Goal: Use online tool/utility: Use online tool/utility

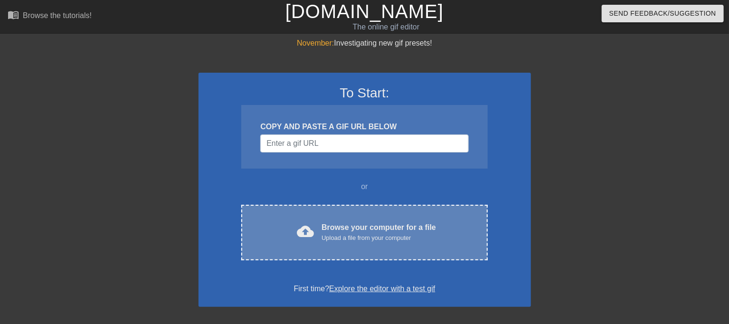
click at [351, 220] on div "cloud_upload Browse your computer for a file Upload a file from your computer C…" at bounding box center [364, 233] width 246 height 56
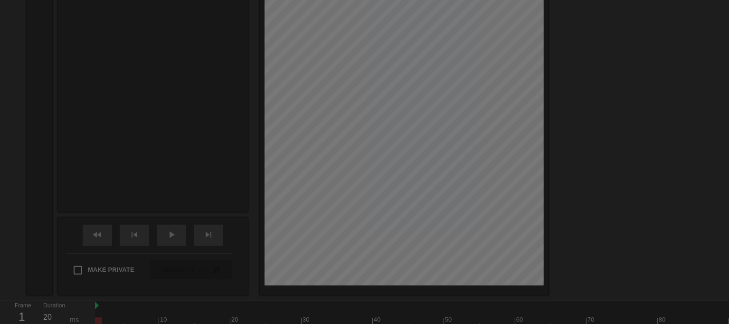
scroll to position [23, 0]
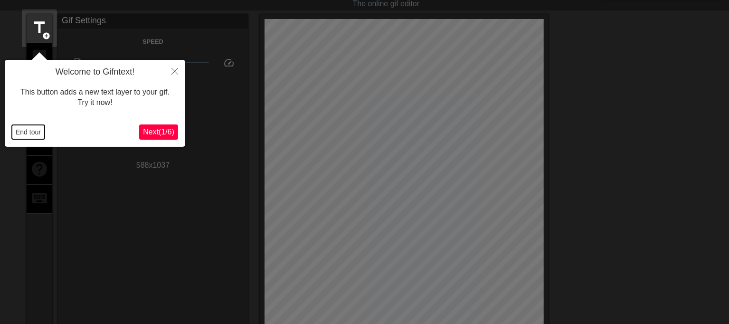
click at [22, 125] on button "End tour" at bounding box center [28, 132] width 33 height 14
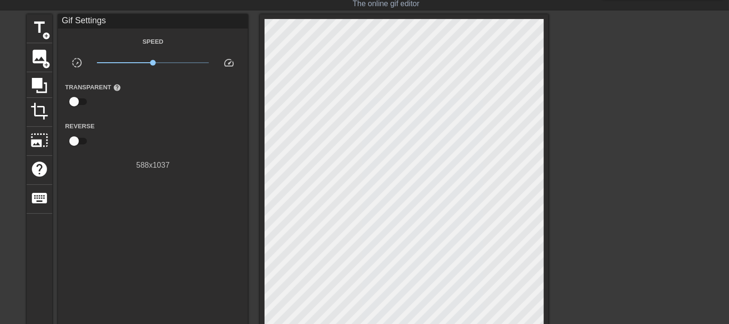
scroll to position [329, 0]
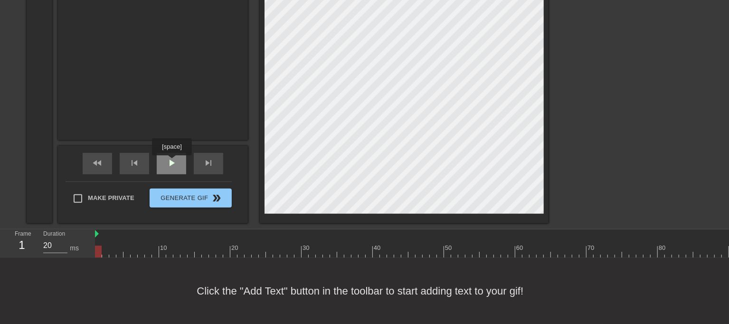
click at [172, 162] on div "play_arrow" at bounding box center [171, 163] width 29 height 21
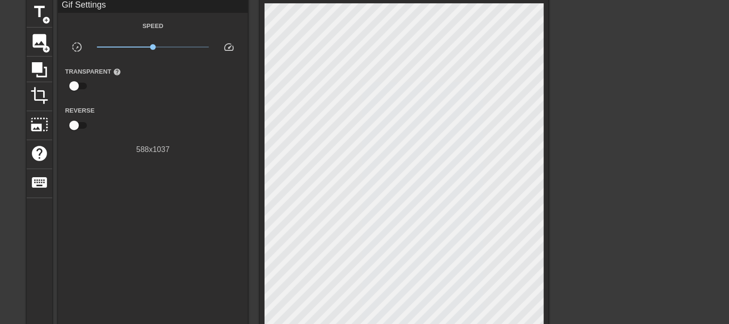
scroll to position [0, 0]
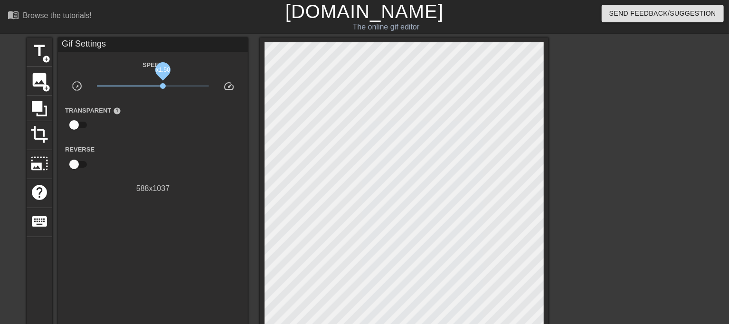
drag, startPoint x: 152, startPoint y: 87, endPoint x: 164, endPoint y: 87, distance: 11.9
click at [164, 87] on span "x1.50" at bounding box center [163, 86] width 6 height 6
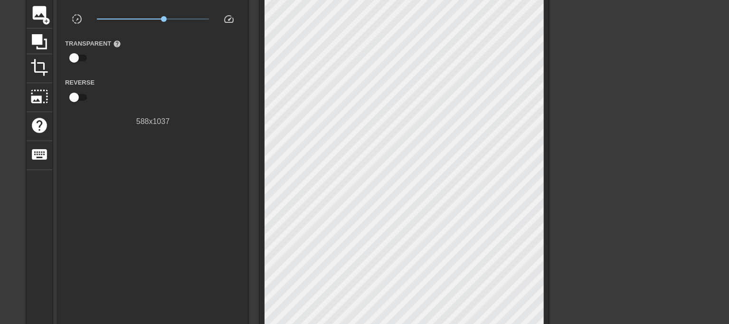
scroll to position [53, 0]
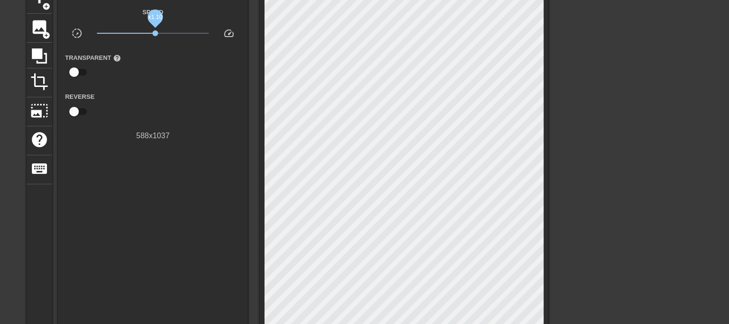
drag, startPoint x: 165, startPoint y: 29, endPoint x: 155, endPoint y: 30, distance: 10.0
click at [155, 30] on span "x1.10" at bounding box center [153, 33] width 113 height 11
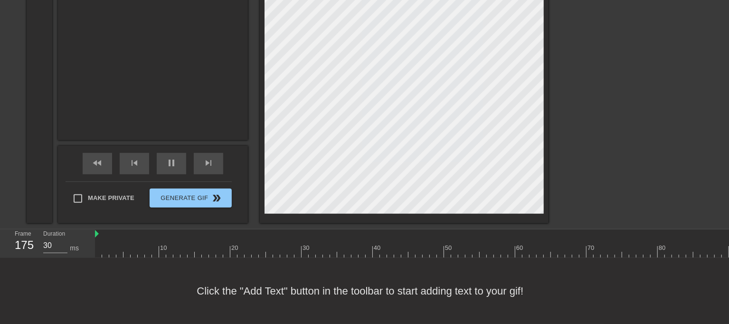
scroll to position [329, 0]
type input "20"
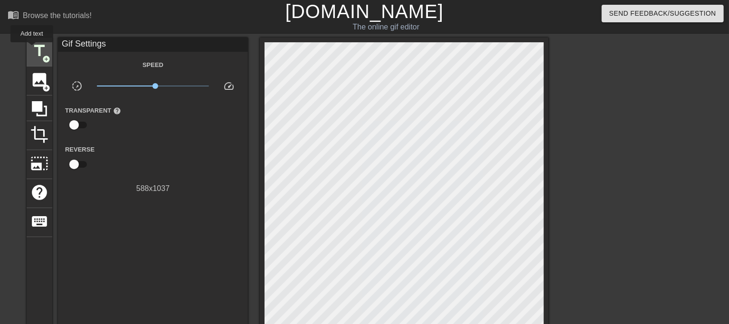
click at [32, 49] on span "title" at bounding box center [39, 51] width 18 height 18
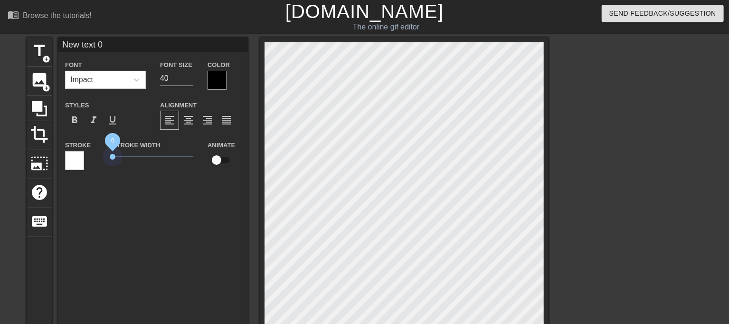
drag, startPoint x: 129, startPoint y: 158, endPoint x: 93, endPoint y: 155, distance: 36.2
click at [101, 155] on div "Stroke Stroke Width 0 Animate" at bounding box center [153, 158] width 190 height 39
click at [212, 84] on div at bounding box center [217, 80] width 19 height 19
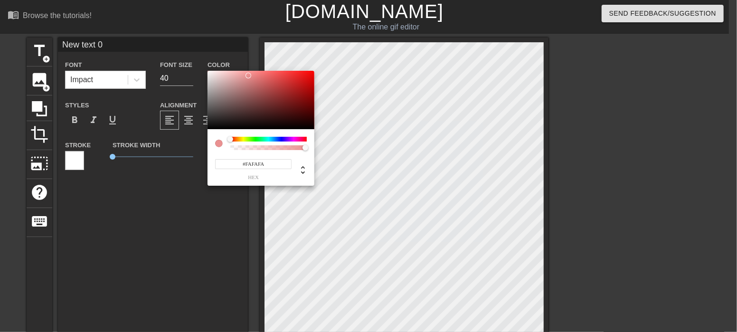
type input "#FFFFFF"
drag, startPoint x: 217, startPoint y: 91, endPoint x: 183, endPoint y: 51, distance: 52.6
click at [183, 51] on div "#FFFFFF hex" at bounding box center [368, 166] width 737 height 332
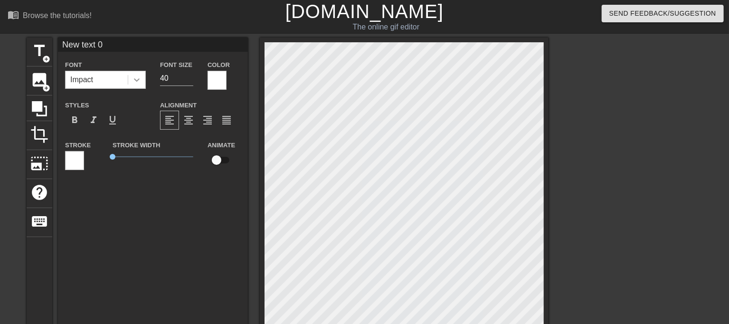
click at [136, 79] on icon at bounding box center [137, 79] width 6 height 3
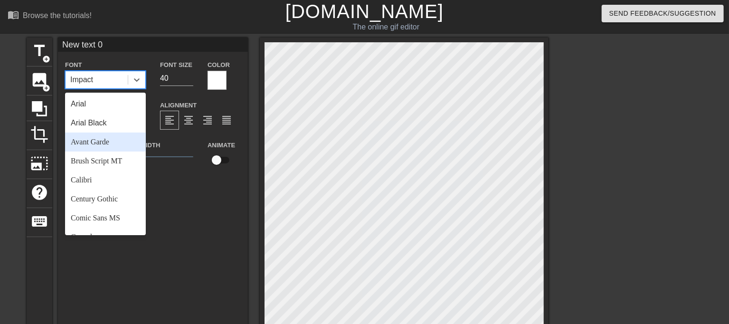
drag, startPoint x: 182, startPoint y: 208, endPoint x: 162, endPoint y: 144, distance: 66.9
click at [181, 208] on div "New text 0 Font option Avant Garde focused, 3 of 24. 24 results available. Use …" at bounding box center [153, 250] width 190 height 424
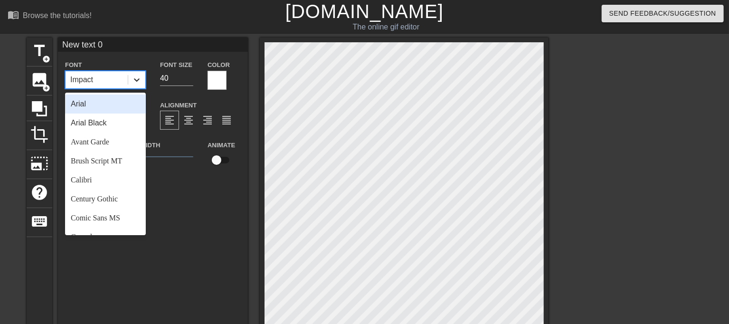
click at [135, 79] on icon at bounding box center [137, 80] width 10 height 10
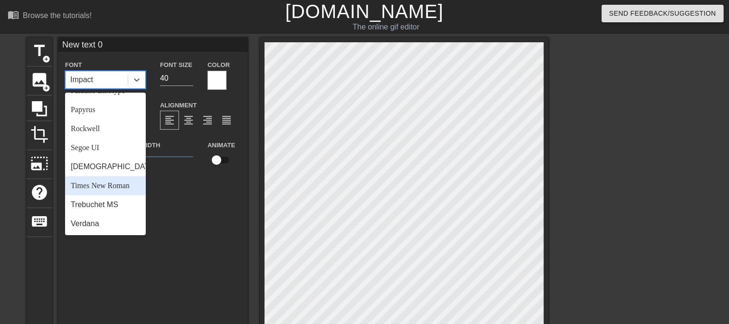
scroll to position [340, 0]
click at [108, 191] on div "Times New Roman" at bounding box center [105, 185] width 81 height 19
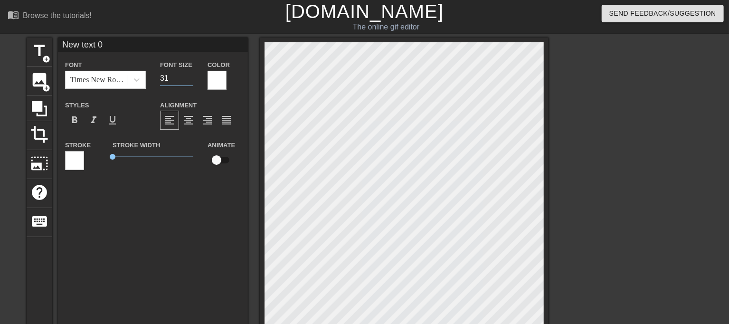
click at [190, 81] on input "31" at bounding box center [176, 78] width 33 height 15
type input "30"
click at [190, 81] on input "30" at bounding box center [176, 78] width 33 height 15
click at [164, 232] on div "New text 0 Font Times New Roman Font Size 30 Color Styles format_bold format_it…" at bounding box center [153, 250] width 190 height 424
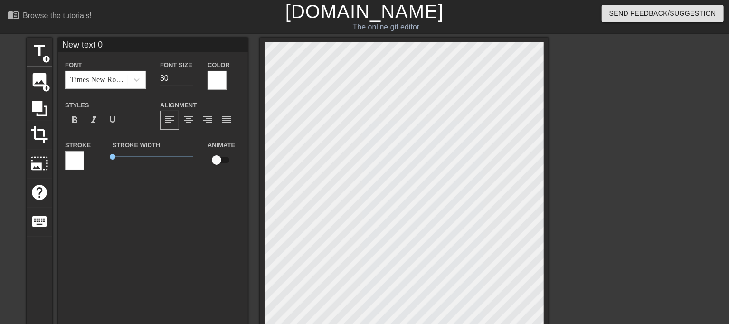
type input "New т 0"
type textarea "New т 0"
type input "New тв 0"
type textarea "New тв 0"
type input "New тво 0"
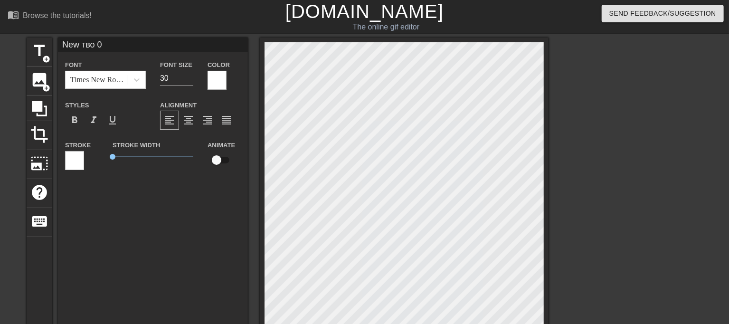
type textarea "New тво 0"
type input "New твое 0"
type textarea "New твое 0"
type input "New твоей 0"
type textarea "New твоей 0"
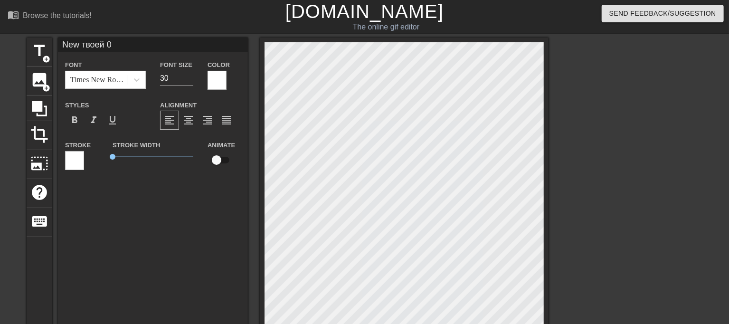
type input "New твоей 0"
type textarea "New твоей 0"
type input "New твоей м 0"
type textarea "New твоей м 0"
type input "New твоей ма 0"
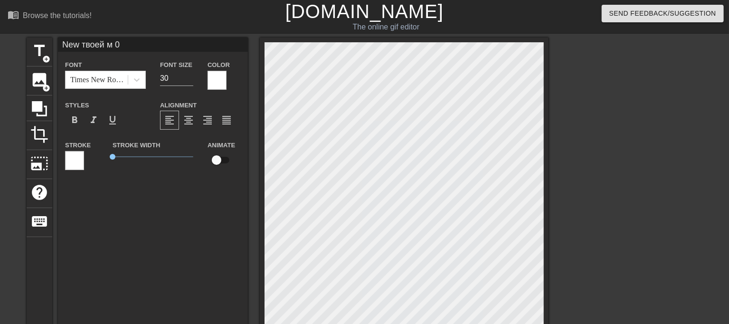
type textarea "New твоей ма 0"
type input "New твоей мам 0"
type textarea "New твоей мам 0"
type input "New твоей мамо 0"
type textarea "New твоей мамо 0"
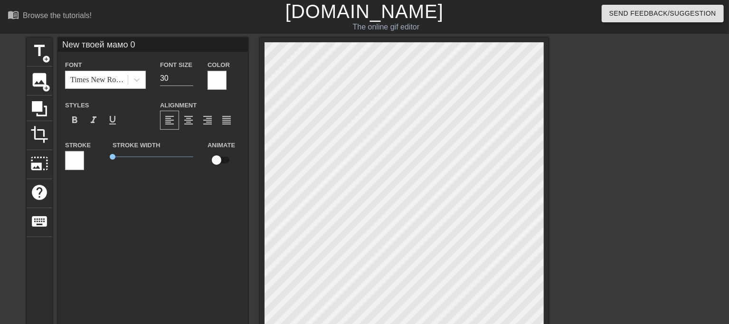
scroll to position [1, 4]
type input "New твоей мамоч 0"
type textarea "New твоей мамоч 0"
type input "New твоей мамочк 0"
type textarea "New твоей мамочк 0"
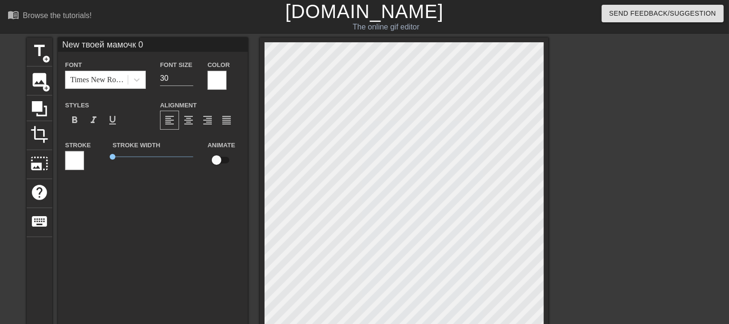
type input "New твоей мамочке 0"
type textarea "New твоей мамочке 0"
type input "New твоей мамочке 0"
type textarea "New твоей мамочке 0"
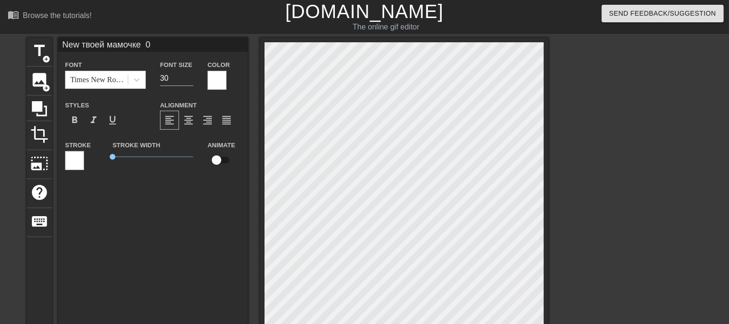
type input "New твоей мамочке у 0"
type textarea "New твоей мамочке у 0"
type input "New твоей мамочке уж 0"
type textarea "New твоей мамочке уж 0"
type input "New твоей мамочке уже 0"
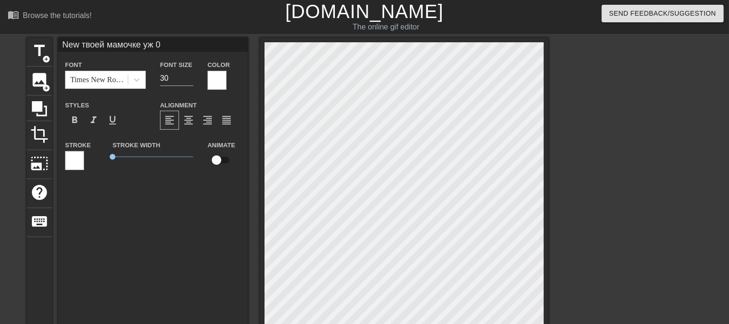
type textarea "New твоей мамочке уже 0"
type input "New твоей мамочке ужее 0"
type textarea "New твоей мамочке ужее 0"
type input "New твоей мамочке ужее 0"
type textarea "New твоей мамочке ужее 0"
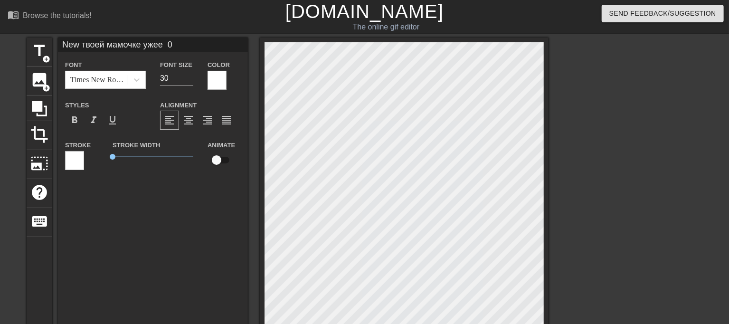
type input "New твоей мамочке ужее н 0"
type textarea "New твоей мамочке ужее н 0"
type input "New твоей мамочке ужее не 0"
type textarea "New твоей мамочке ужее не 0"
type input "New твоей мамочке ужее не 0"
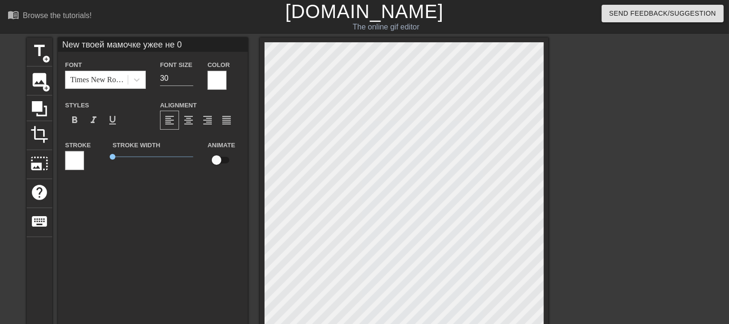
type textarea "New твоей мамочке ужее не 0"
type input "New твоей мамочке ужее не 0"
type textarea "New твоей мамочке ужее не 0"
type input "New твоей мамочке ужее нев 0"
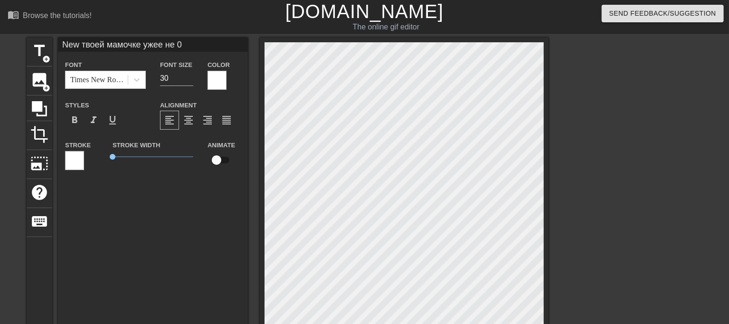
type textarea "New твоей мамочке ужее нев 0"
type input "New твоей мамочке ужее невт 0"
type textarea "New твоей мамочке ужее невт 0"
type input "New твоей мамочке ужее невте 0"
type textarea "New твоей мамочке ужее невте 0"
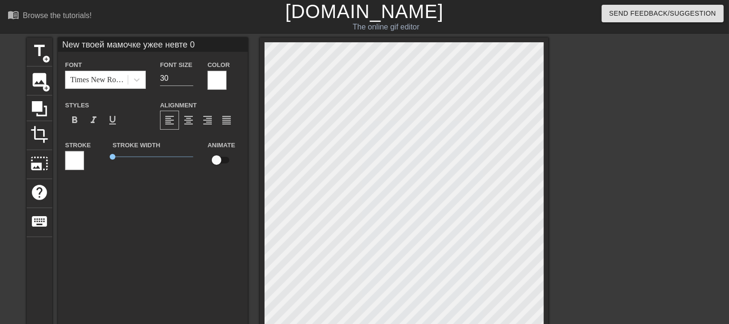
type input "New твоей мамочке ужее невтер 0"
type textarea "New твоей мамочке ужее невтер 0"
type input "New твоей мамочке ужее невтерв 0"
type textarea "New твоей мамочке ужее невтерв 0"
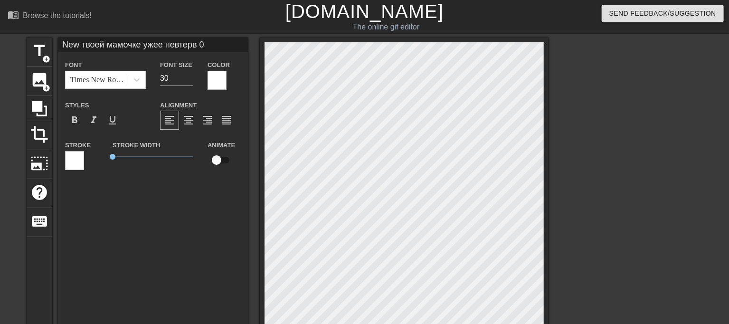
type input "New твоей мамочке ужее невтер 0"
type textarea "New твоей мамочке ужее невтер 0"
type input "New твоей мамочке ужее невтерп 0"
type textarea "New твоей мамочке ужее невтерп 0"
type input "New твоей мамочке ужее невтерпё 0"
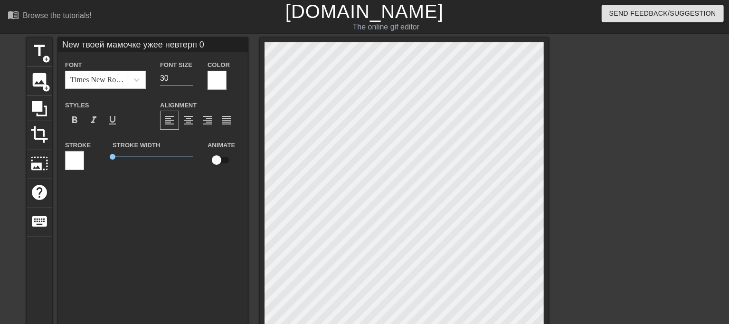
type textarea "New твоей мамочке ужее невтерпё 0"
type input "New твоей мамочке ужее невтерпёж 0"
type textarea "New твоей мамочке ужее невтерпёж 0"
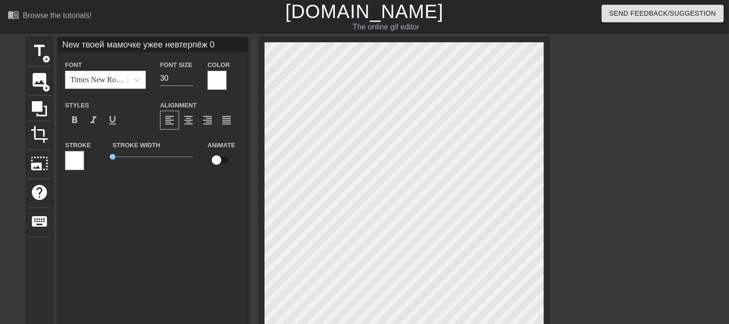
type input "New твоей мамочке ужее невтерпёж"
type textarea "New твоей мамочке ужее невтерпёж"
type input "Твоей мамочке ужее невтерпёж"
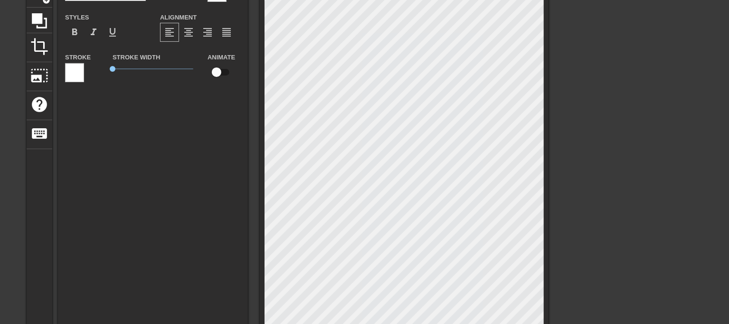
scroll to position [105, 0]
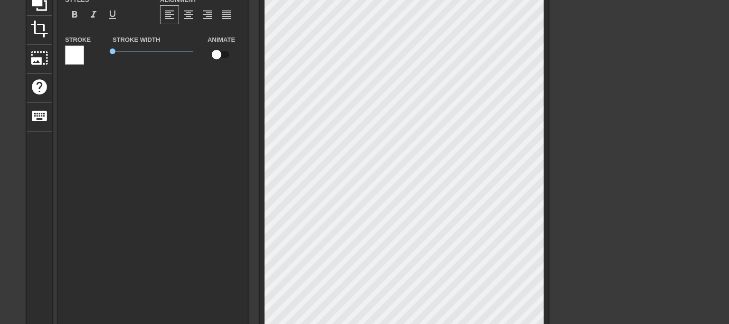
type textarea "Твоей мамочке ужее невтерпёж"
type input "Твоей мамочке уже невтерпёж"
type textarea "Твоей мамочке уже невтерпёж"
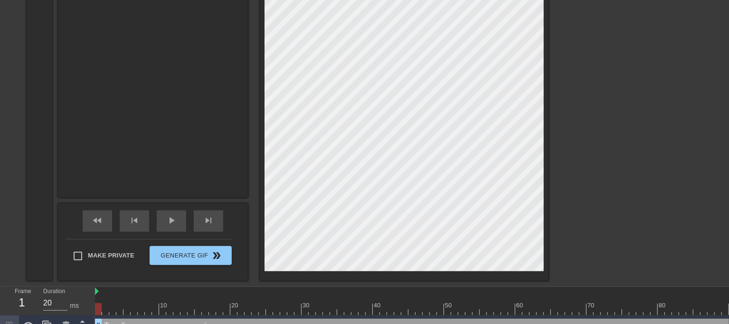
scroll to position [264, 0]
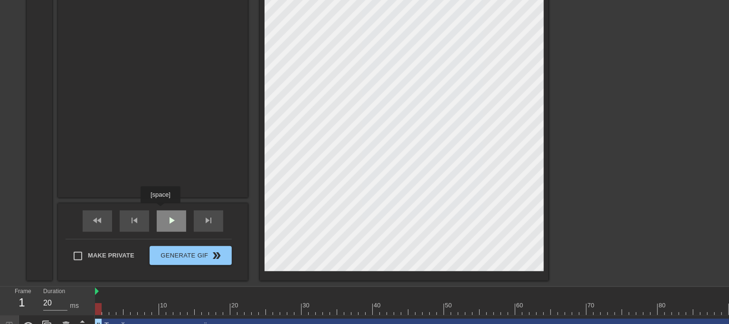
click at [161, 210] on div "play_arrow" at bounding box center [171, 220] width 29 height 21
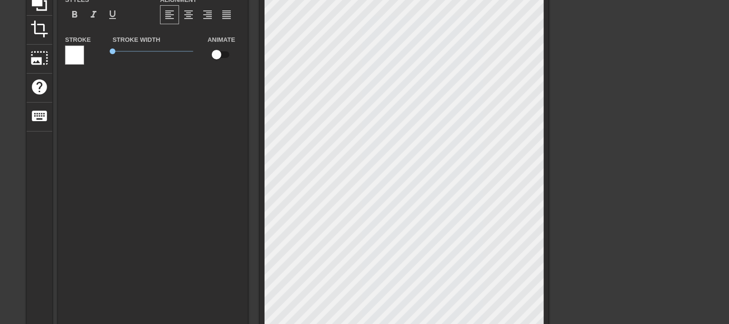
scroll to position [1, 1]
type input "20"
type input "Твоей мамочке уже нневтерпёж"
type textarea "Твоей мамочке уже нневтерпёж"
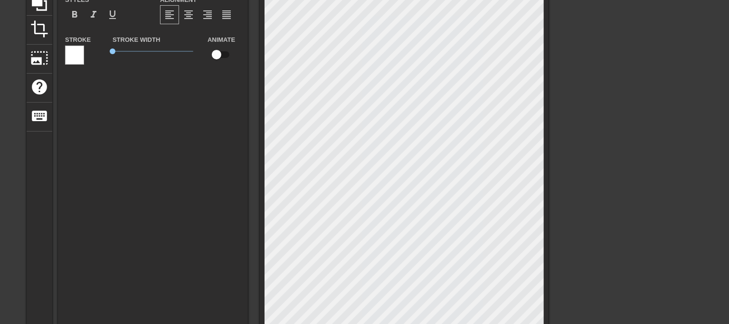
type input "20"
type input "Твоей мамочке уже наневтерпёж"
type textarea "Твоей мамочке уже наневтерпёж"
type input "20"
type input "Твоей мамочке уже насневтерпёж"
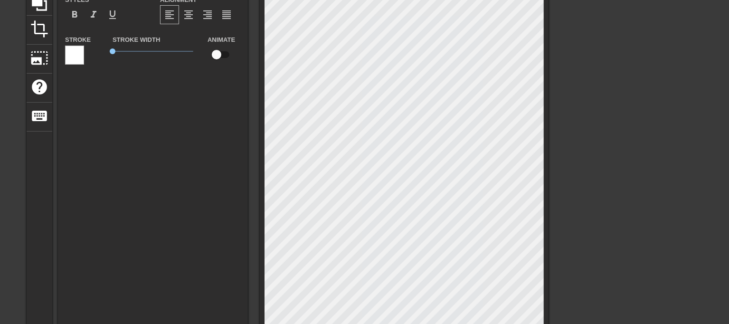
type textarea "Твоей мамочке уже насневтерпёж"
type input "30"
type input "Твоей мамочке уже настневтерпёж"
type textarea "Твоей мамочке уже настневтерпёж"
type input "40"
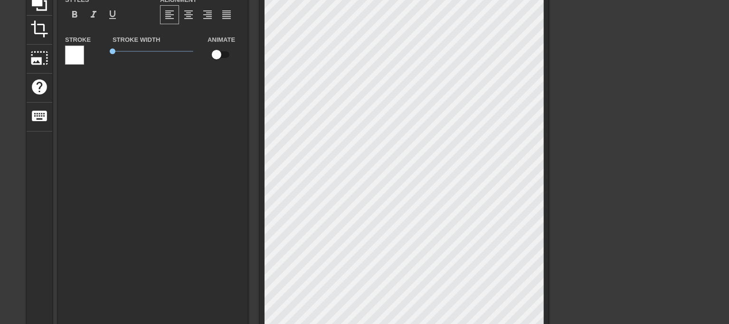
type input "Твоей мамочке уже настоневтерпёж"
type textarea "Твоей мамочке уже настоневтерпёж"
type input "30"
type input "Твоей мамочке уже настолневтерпёж"
type textarea "Твоей мамочке уже настолневтерпёж"
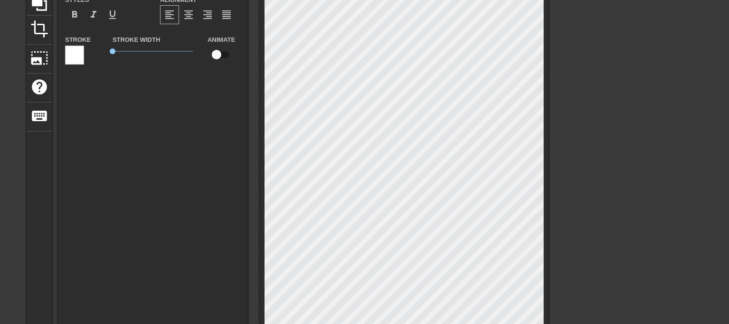
type input "30"
type input "Твоей мамочке уже настольневтерпёж"
type textarea "Твоей мамочке уже настольневтерпёж"
type input "30"
type input "Твоей мамочке уже настолькневтерпёж"
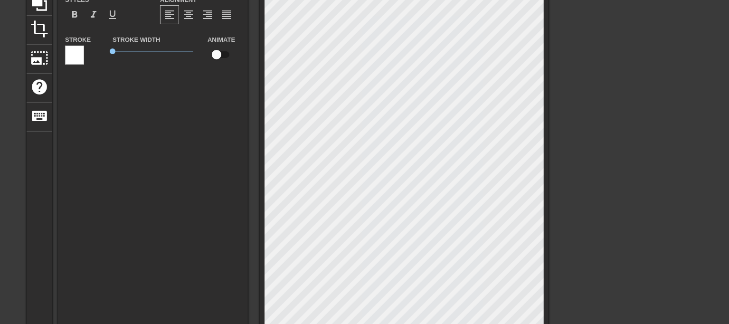
type textarea "Твоей мамочке уже настолькневтерпёж"
type input "40"
type input "Твоей мамочке уже настольконевтерпёж"
type textarea "Твоей мамочке уже настольконевтерпёж"
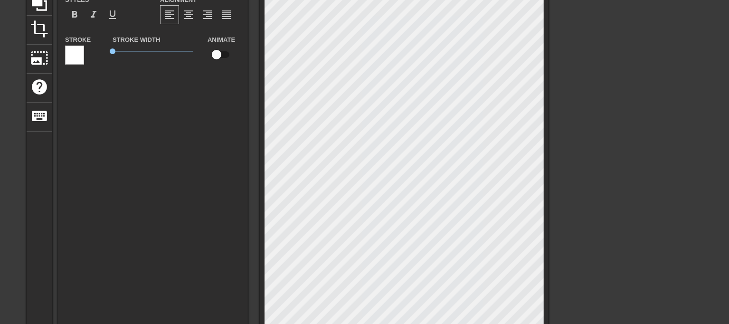
type input "30"
type input "Твоей мамочке уже настолько невтерпёж"
type textarea "Твоей мамочке уже настолько невтерпёж"
type input "40"
type textarea "Твоей мамочке уже настолько невтерпёж"
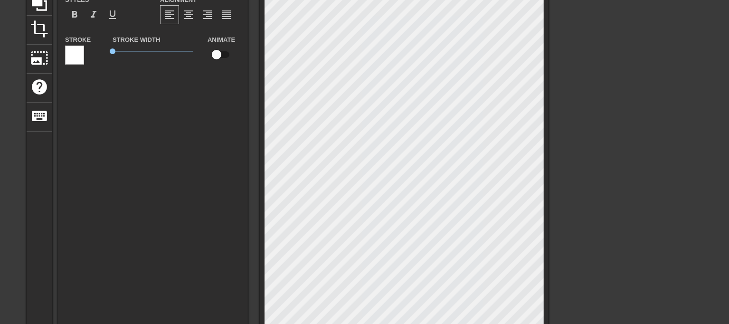
type input "20"
type input "Твоей мамочке уже настолько невтерпёж"
type textarea "Твоей мамочке уже настолько невтерпёж"
type input "20"
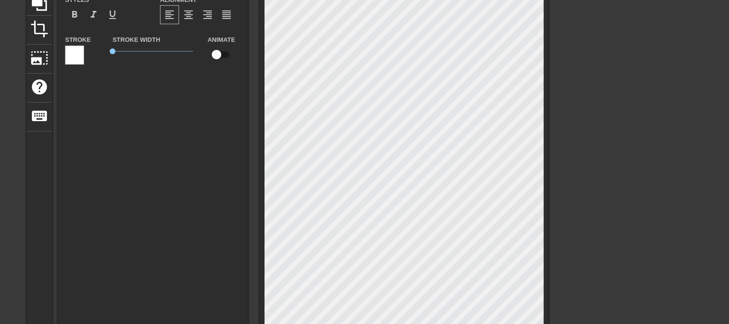
type input "Твоей мамочке уже настолько невтерпёжс"
type textarea "Твоей мамочке уже настолько невтерпёж с"
type input "20"
type input "Твоей мамочке уже настолько невтерпёжсо"
type textarea "Твоей мамочке уже настолько невтерпёж со"
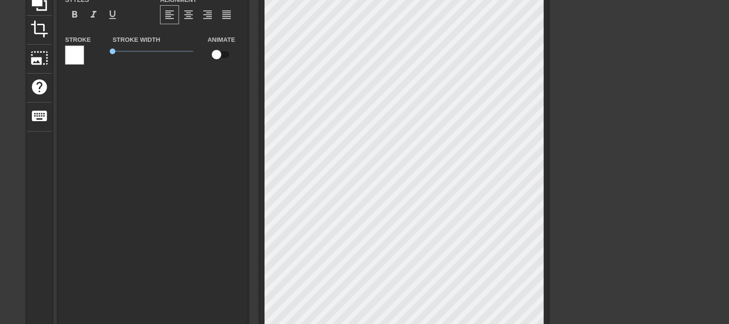
type input "20"
type input "Твоей мамочке уже настолько невтерпёжсо"
type textarea "Твоей мамочке уже настолько невтерпёж со"
type input "30"
type input "Твоей мамочке уже настолько невтерпёжсо с"
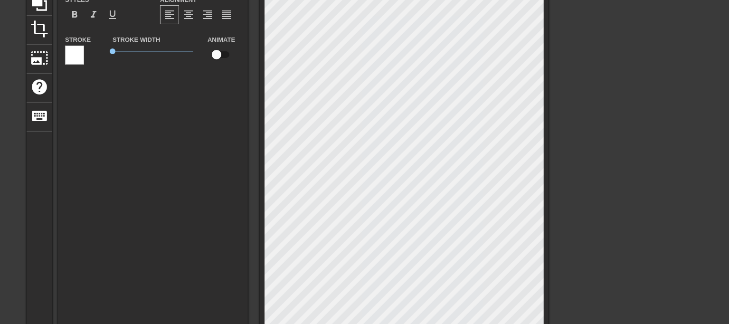
type textarea "Твоей мамочке уже настолько невтерпёж со с"
type input "30"
type input "Твоей мамочке уже настолько невтерпёжсо св"
type textarea "Твоей мамочке уже настолько невтерпёж со св"
type input "40"
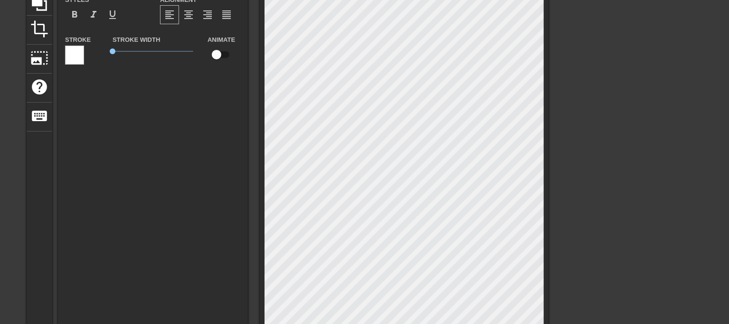
type input "Твоей мамочке уже настолько невтерпёжсо сво"
type textarea "Твоей мамочке уже настолько невтерпёж со сво"
type input "40"
type input "Твоей мамочке уже настолько невтерпёжсо свое"
type textarea "Твоей мамочке уже настолько невтерпёж со свое"
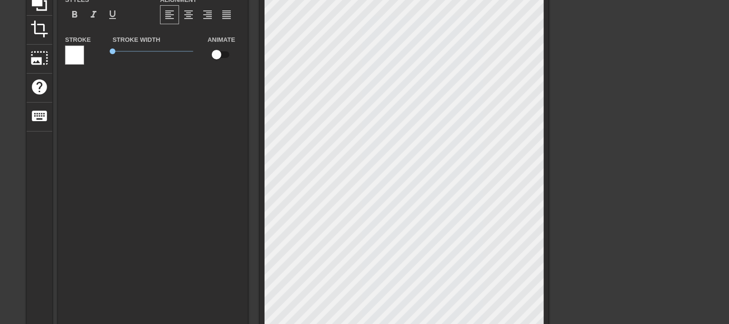
type input "40"
type input "Твоей мамочке уже настолько невтерпёжсо своег"
type textarea "Твоей мамочке уже настолько невтерпёж со своег"
type input "40"
type input "Твоей мамочке уже настолько невтерпёжсо своего"
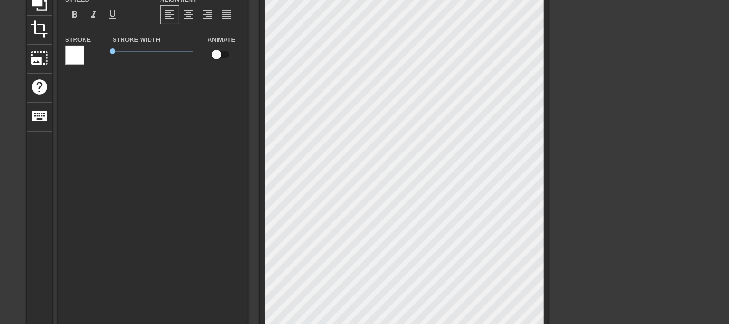
type textarea "Твоей мамочке уже настолько невтерпёж со своего"
type input "30"
type input "Твоей мамочке уже настолько невтерпёжсо своего"
type textarea "Твоей мамочке уже настолько невтерпёж со своего"
type input "30"
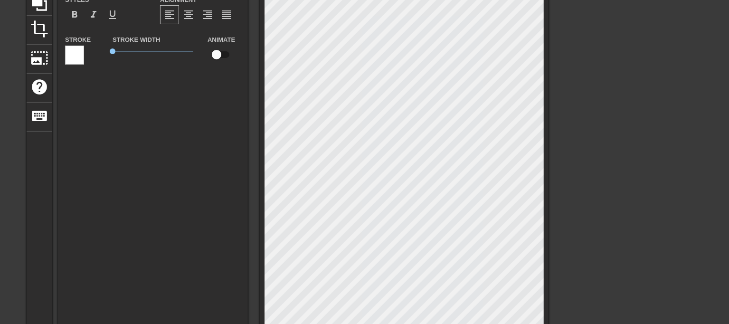
type input "Твоей мамочке уже настолько невтерпёжсо своего о"
type textarea "Твоей мамочке уже настолько невтерпёж со своего о"
type input "30"
type input "Твоей мамочке уже настолько невтерпёжсо своего ос"
type textarea "Твоей мамочке уже настолько невтерпёж со своего ос"
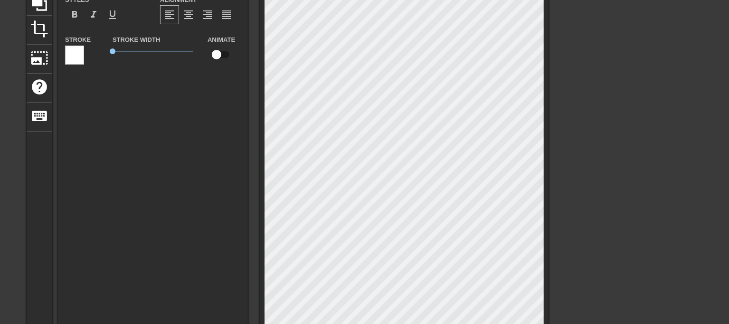
type input "20"
type input "Твоей мамочке уже настолько невтерпёжсо своего осн"
type textarea "Твоей мамочке уже настолько невтерпёж со своего осн"
type input "20"
type input "Твоей мамочке уже настолько невтерпёжсо своего осно"
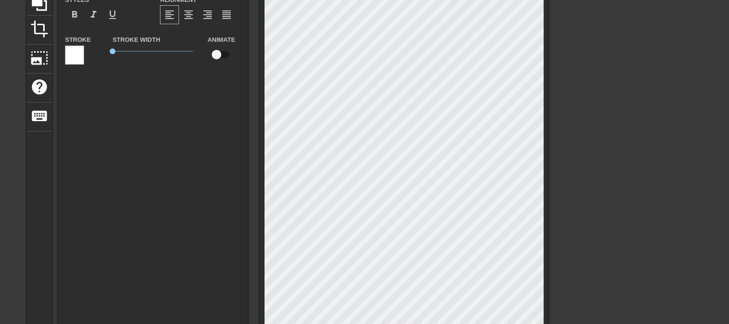
type textarea "Твоей мамочке уже настолько невтерпёж со своего осно"
type input "10"
type input "Твоей мамочке уже настолько невтерпёжсо своего основ"
type textarea "Твоей мамочке уже настолько невтерпёж со своего основ"
type input "20"
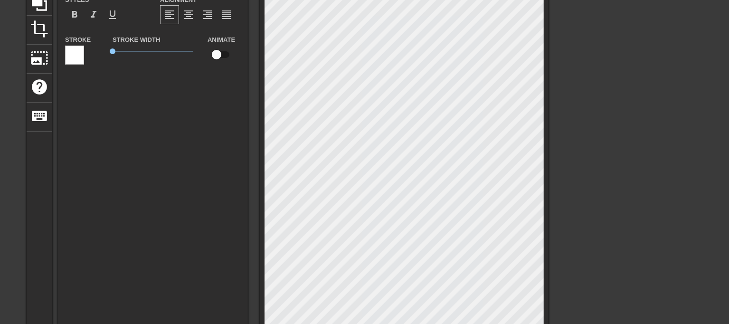
type input "Твоей мамочке уже настолько невтерпёжсо своего основн"
type textarea "Твоей мамочке уже настолько невтерпёж со своего основн"
type input "20"
type input "Твоей мамочке уже настолько невтерпёжсо своего основно"
type textarea "Твоей мамочке уже настолько невтерпёж со своего основно"
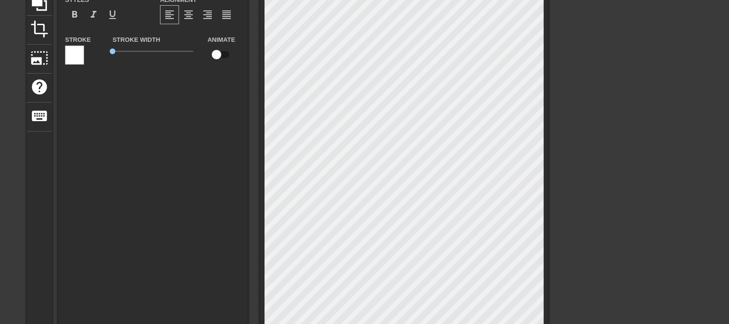
type input "10"
type input "Твоей мамочке уже настолько невтерпёжсо своего основног"
type textarea "Твоей мамочке уже настолько невтерпёж со своего основног"
type input "10"
type input "Твоей мамочке уже настолько невтерпёжсо своего основного"
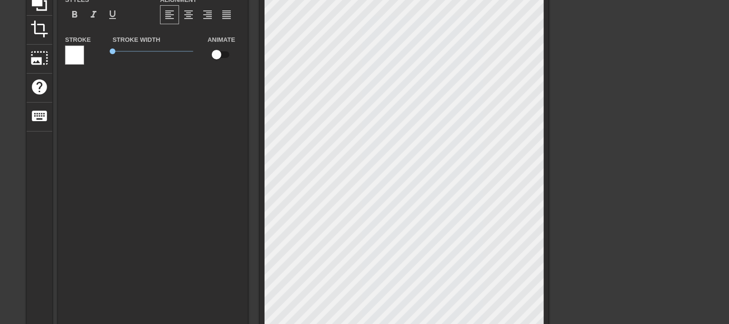
type textarea "Твоей мамочке уже настолько невтерпёж со своего основного"
type input "20"
type input "Твоей мамочке уже настолько невтерпёжсо своего основного"
type textarea "Твоей мамочке уже настолько невтерпёж со своего основного"
type input "40"
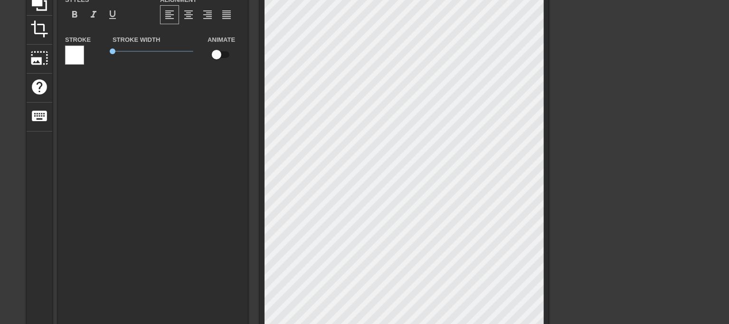
type input "Твоей мамочке уже настолько невтерпёжсо своего основного а"
type textarea "Твоей мамочке уже настолько невтерпёж со своего основного а"
type input "20"
type input "Твоей мамочке уже настолько невтерпёжсо своего основного ак"
type textarea "Твоей мамочке уже настолько невтерпёж со своего основного ак"
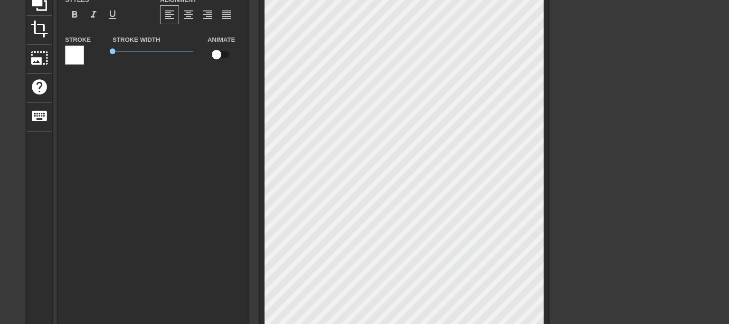
type input "40"
type input "Твоей мамочке уже настолько невтерпёжсо своего основного ака"
type textarea "Твоей мамочке уже настолько невтерпёж со своего основного ака"
type input "30"
type input "Твоей мамочке уже настолько невтерпёжсо своего основного акау"
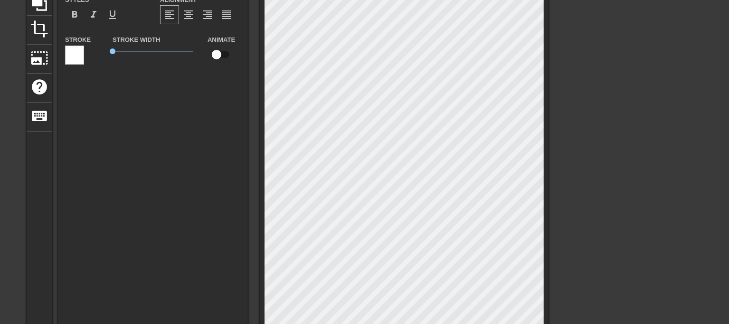
type textarea "Твоей мамочке уже настолько невтерпёж со своего основного акау"
type input "30"
type input "Твоей мамочке уже настолько невтерпёжсо своего основного акаун"
type textarea "Твоей мамочке уже настолько невтерпёж со своего основного акаун"
type input "40"
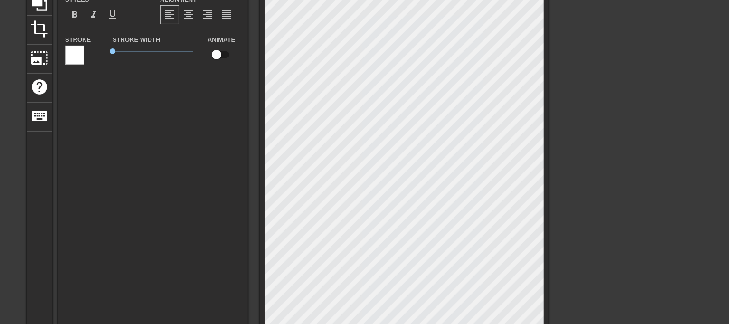
type input "Твоей мамочке уже настолько невтерпёжсо своего основного акаунт"
type textarea "Твоей мамочке уже настолько невтерпёж со своего основного акаунт"
type input "40"
type input "Твоей мамочке уже настолько невтерпёжсо своего основного акаунта"
type textarea "Твоей мамочке уже настолько невтерпёж со своего основного акаунта"
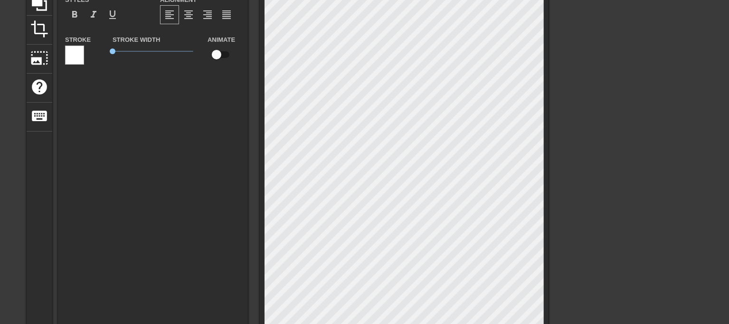
scroll to position [1, 6]
type input "40"
type textarea "Твоей мамочке уже настолько невтерпёж со своего основного акаунта"
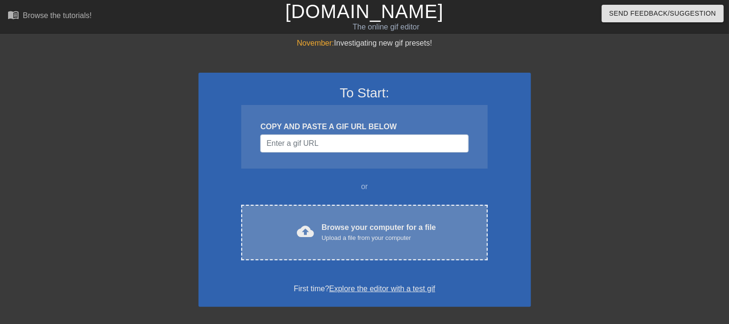
click at [402, 214] on div "cloud_upload Browse your computer for a file Upload a file from your computer C…" at bounding box center [364, 233] width 246 height 56
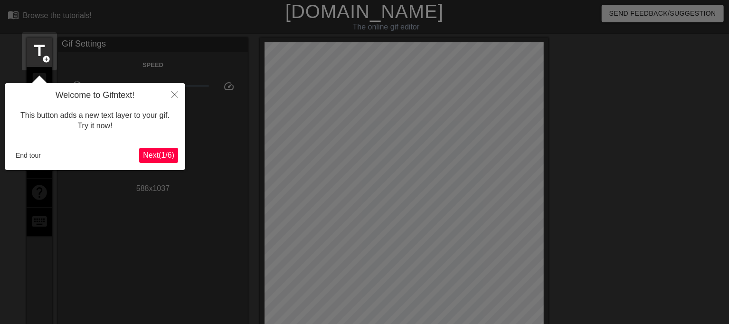
scroll to position [23, 0]
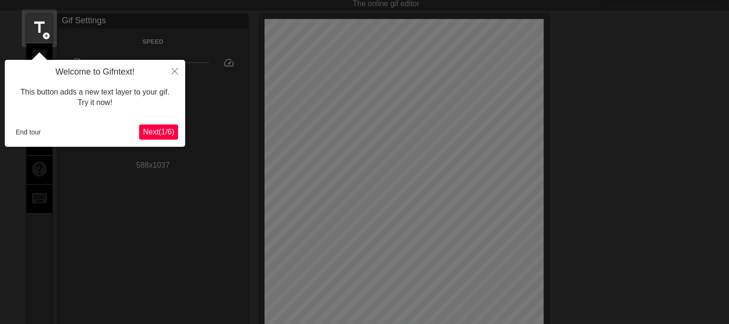
click at [10, 134] on div "Welcome to Gifntext! This button adds a new text layer to your gif. Try it now!…" at bounding box center [95, 103] width 181 height 87
click at [18, 133] on button "End tour" at bounding box center [28, 132] width 33 height 14
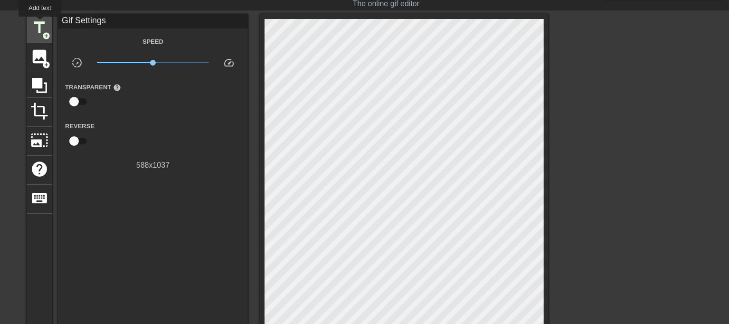
click at [40, 23] on span "title" at bounding box center [39, 28] width 18 height 18
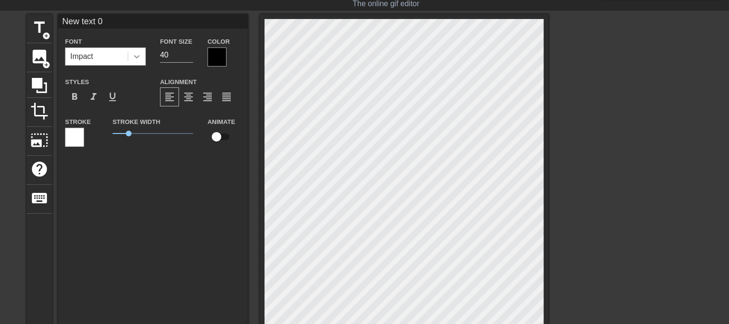
click at [138, 58] on icon at bounding box center [137, 57] width 10 height 10
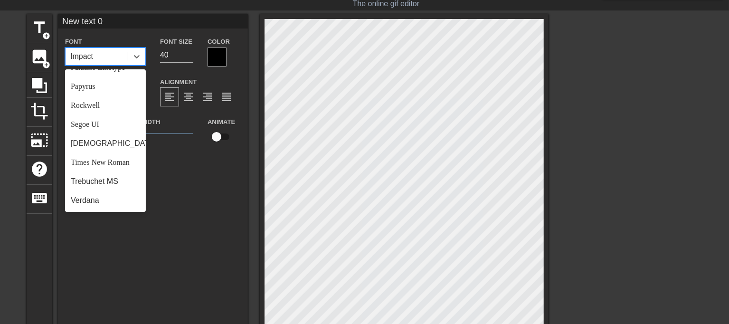
scroll to position [340, 0]
click at [124, 158] on div "Times New Roman" at bounding box center [105, 162] width 81 height 19
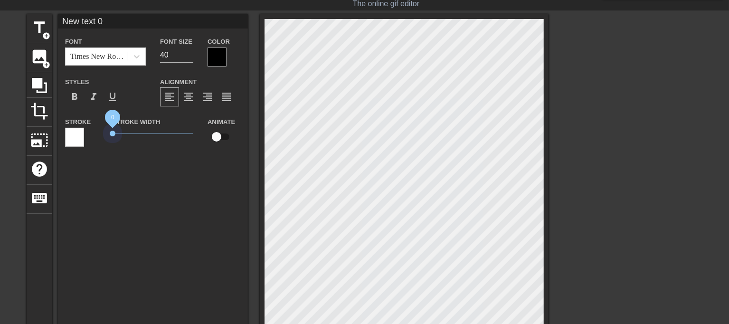
drag, startPoint x: 126, startPoint y: 133, endPoint x: 78, endPoint y: 122, distance: 49.1
click at [79, 123] on div "Stroke Stroke Width 0 Animate" at bounding box center [153, 135] width 190 height 39
click at [211, 55] on div at bounding box center [217, 57] width 19 height 19
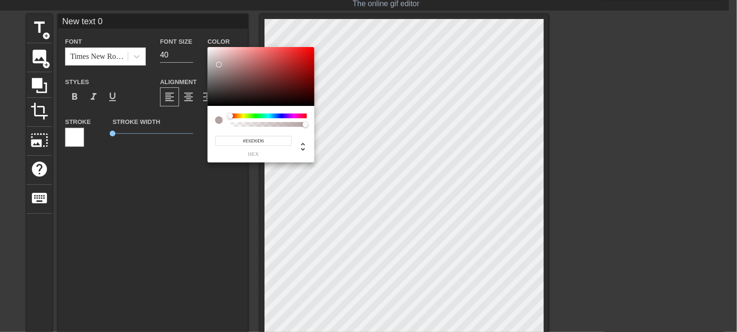
type input "#FFFFFF"
drag, startPoint x: 219, startPoint y: 65, endPoint x: 120, endPoint y: -26, distance: 134.5
click at [120, 0] on html "menu_book Browse the tutorials! Gifntext.com The online gif editor Send Feedbac…" at bounding box center [368, 277] width 737 height 601
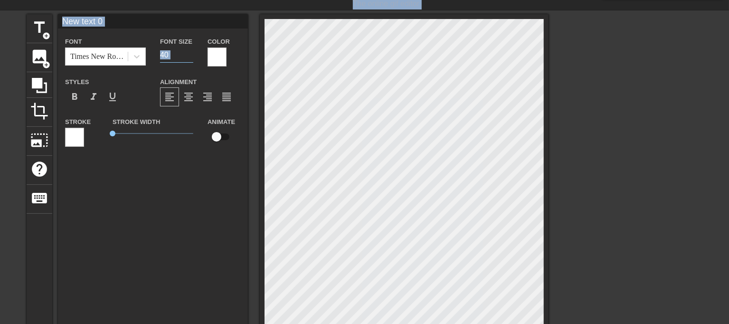
click at [182, 51] on input "40" at bounding box center [176, 55] width 33 height 15
drag, startPoint x: 164, startPoint y: 55, endPoint x: 158, endPoint y: 56, distance: 6.2
click at [158, 56] on div "Font Size 40" at bounding box center [177, 51] width 48 height 31
type input "30"
click at [171, 178] on div "New text 0 Font Times New Roman Font Size 30 Color Styles format_bold format_it…" at bounding box center [153, 226] width 190 height 424
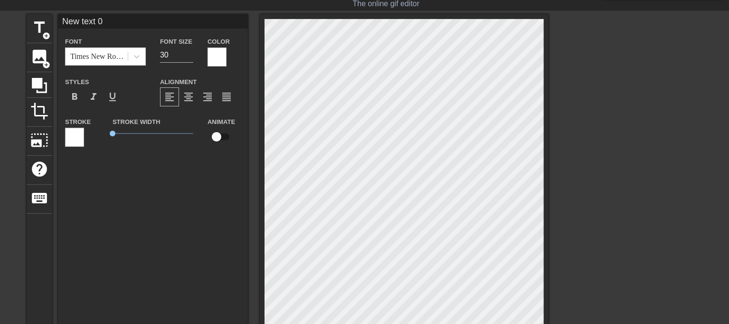
scroll to position [1, 1]
paste textarea "Твоя мама пришла домой слишком пьяная. Ей помог дойти до дома какой то чернокож…"
type input "Твоя мама пришла домой слишком пьяная. Ей помог дойти до дома какой то чернокож…"
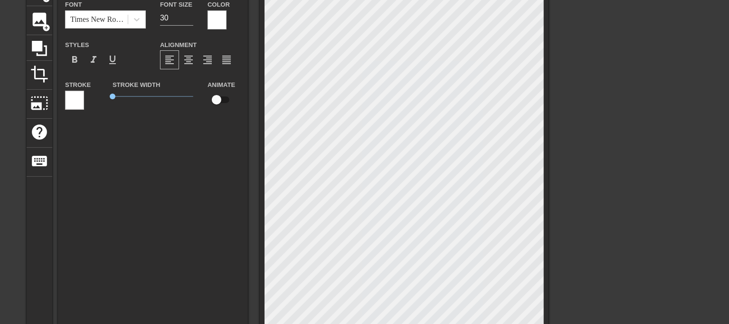
scroll to position [76, 0]
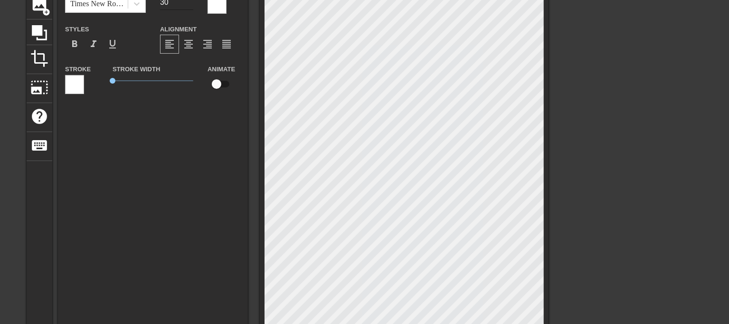
type textarea "Твоя мама пришла домой слишком пьяная. Ей помог дойти до дома какой то чернокож…"
type input "Твоя мама пришла домой слишком пьяная. Ей помог дойти до дома какой то чернокож…"
type input "31"
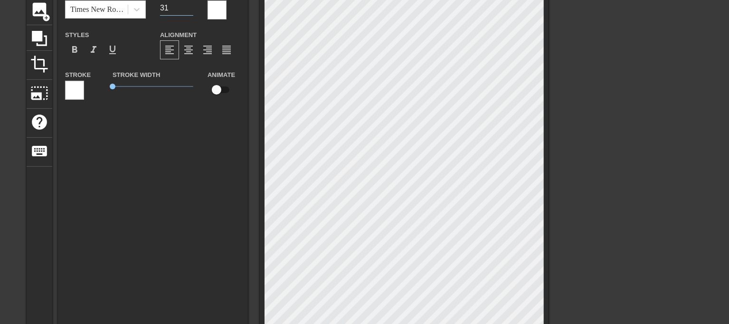
type input "Твоя мама пришла домой слишком пьяная. Ей помог дойти до дома какой то чернокож…"
type input "32"
type input "Твоя мама пришла домой слишком пьяная. Ей помог дойти до дома какой то чернокож…"
type input "33"
type input "Твоя мама пришла домой слишком пьяная. Ей помог дойти до дома какой то чернокож…"
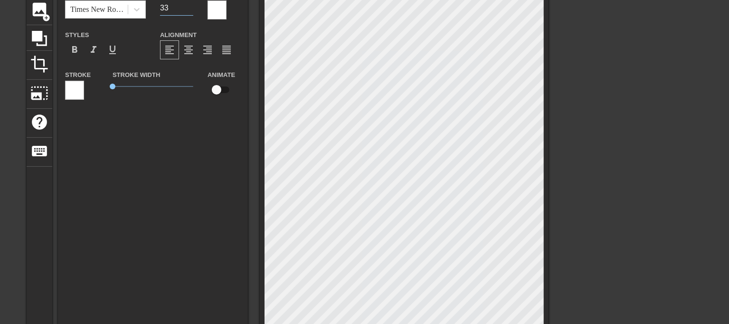
type input "34"
type input "Твоя мама пришла домой слишком пьяная. Ей помог дойти до дома какой то чернокож…"
type input "36"
click at [189, 3] on input "36" at bounding box center [176, 7] width 33 height 15
type input "Твоя мама пришла домой слишком пьяная. Ей помог дойти до дома какой то чернокож…"
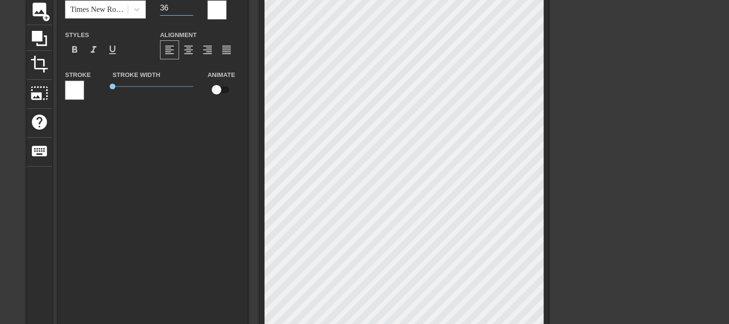
type input "35"
type input "Твоя мама пришла домой слишком пьяная. Ей помог дойти до дома какой то чернокож…"
type input "34"
type input "Твоя мама пришла домой слишком пьяная. Ей помог дойти до дома какой то чернокож…"
type input "33"
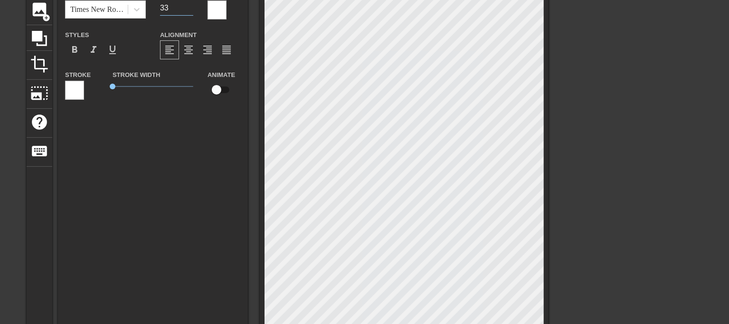
type input "Твоя мама пришла домой слишком пьяная. Ей помог дойти до дома какой то чернокож…"
type input "32"
type input "Твоя мама пришла домой слишком пьяная. Ей помог дойти до дома какой то чернокож…"
type input "31"
type input "Твоя мама пришла домой слишком пьяная. Ей помог дойти до дома какой то чернокож…"
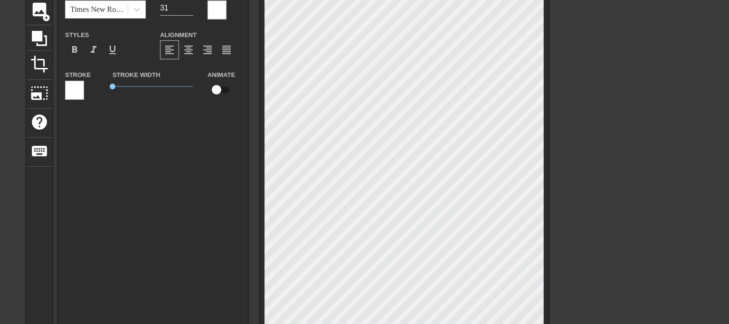
type input "30"
type input "Твоя мама пришла домой слишком пьяная. Ей помог дойти до дома какой то чернокож…"
type input "29"
type input "Твоя мама пришла домой слишком пьяная. Ей помог дойти до дома какой то чернокож…"
type input "28"
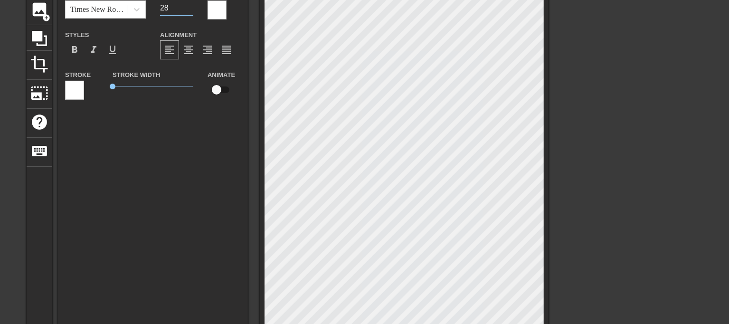
type input "Твоя мама пришла домой слишком пьяная. Ей помог дойти до дома какой то чернокож…"
type input "27"
type input "Твоя мама пришла домой слишком пьяная. Ей помог дойти до дома какой то чернокож…"
type input "26"
type input "Твоя мама пришла домой слишком пьяная. Ей помог дойти до дома какой то чернокож…"
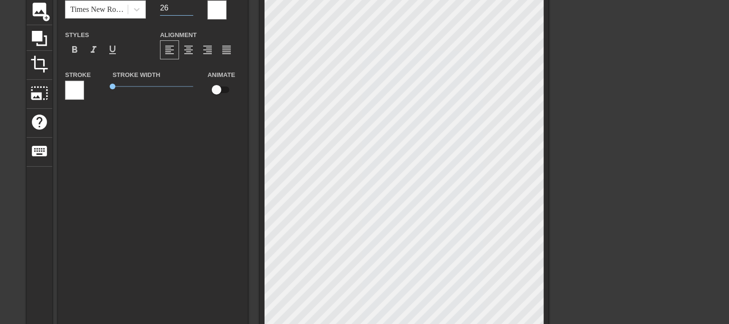
type input "25"
type input "Твоя мама пришла домой слишком пьяная. Ей помог дойти до дома какой то чернокож…"
type input "24"
type input "Твоя мама пришла домой слишком пьяная. Ей помог дойти до дома какой то чернокож…"
type input "23"
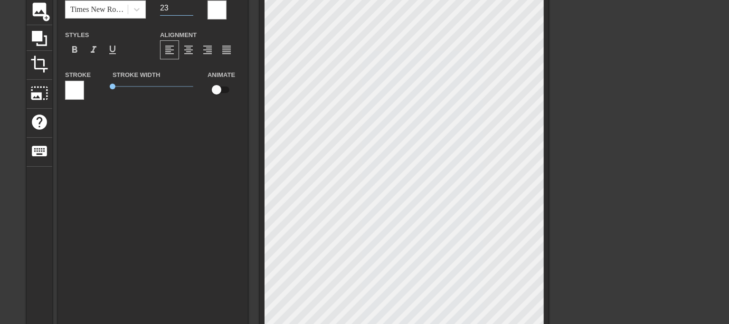
type input "Твоя мама пришла домой слишком пьяная. Ей помог дойти до дома какой то чернокож…"
type input "22"
type input "Твоя мама пришла домой слишком пьяная. Ей помог дойти до дома какой то чернокож…"
type input "21"
type input "Твоя мама пришла домой слишком пьяная. Ей помог дойти до дома какой то чернокож…"
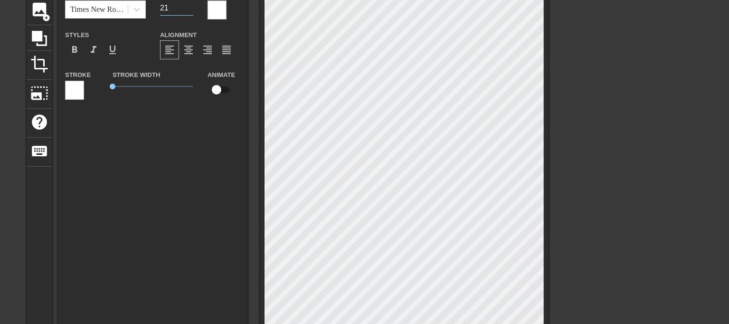
type input "20"
type input "Твоя мама пришла домой слишком пьяная. Ей помог дойти до дома какой то чернокож…"
type input "19"
type input "Твоя мама пришла домой слишком пьяная. Ей помог дойти до дома какой то чернокож…"
type input "18"
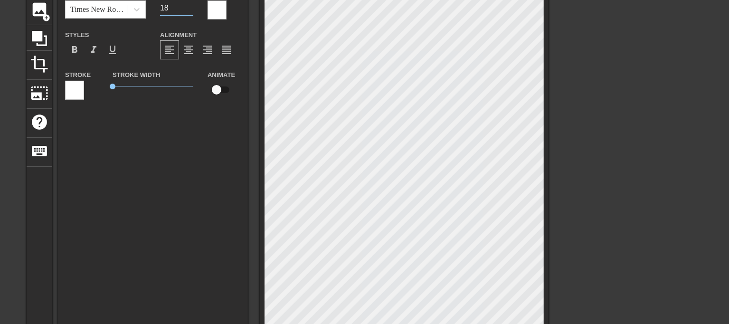
type input "Твоя мама пришла домой слишком пьяная. Ей помог дойти до дома какой то чернокож…"
type input "17"
type input "Твоя мама пришла домой слишком пьяная. Ей помог дойти до дома какой то чернокож…"
type input "16"
type input "Твоя мама пришла домой слишком пьяная. Ей помог дойти до дома какой то чернокож…"
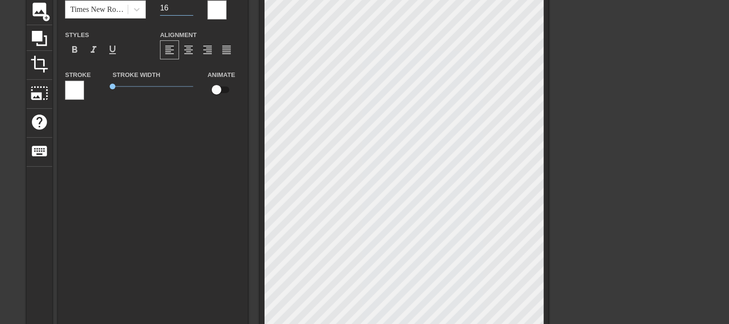
type input "15"
type input "Твоя мама пришла домой слишком пьяная. Ей помог дойти до дома какой то чернокож…"
type input "14"
type input "Твоя мама пришла домой слишком пьяная. Ей помог дойти до дома какой то чернокож…"
type input "13"
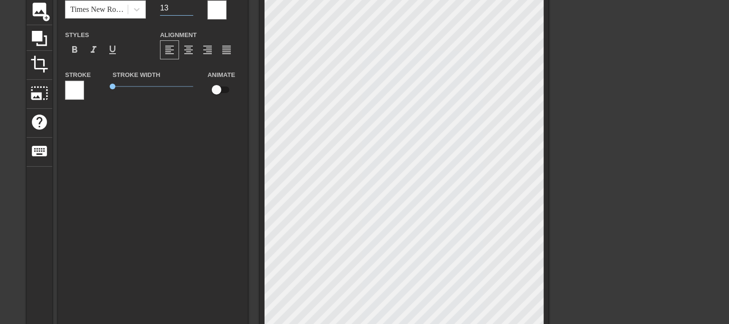
type input "Твоя мама пришла домой слишком пьяная. Ей помог дойти до дома какой то чернокож…"
type input "12"
type input "Твоя мама пришла домой слишком пьяная. Ей помог дойти до дома какой то чернокож…"
type input "11"
type input "Твоя мама пришла домой слишком пьяная. Ей помог дойти до дома какой то чернокож…"
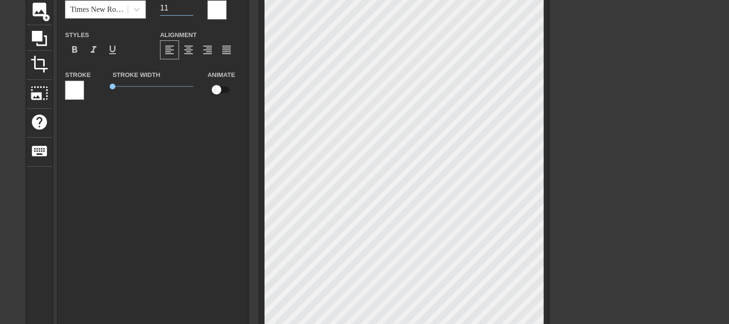
type input "10"
type input "Твоя мама пришла домой слишком пьяная. Ей помог дойти до дома какой то чернокож…"
type input "9"
type input "Твоя мама пришла домой слишком пьяная. Ей помог дойти до дома какой то чернокож…"
type input "8"
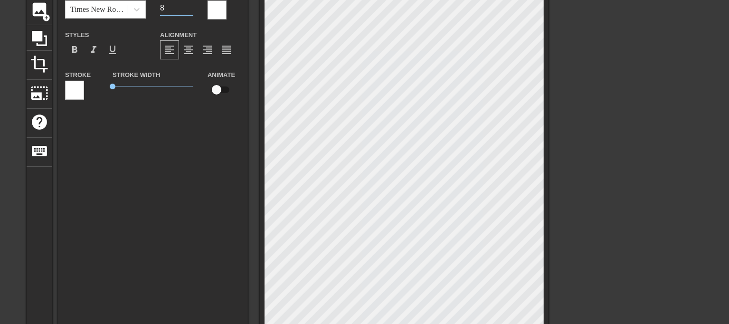
type input "Твоя мама пришла домой слишком пьяная. Ей помог дойти до дома какой то чернокож…"
type input "7"
type input "Твоя мама пришла домой слишком пьяная. Ей помог дойти до дома какой то чернокож…"
type input "6"
type input "Твоя мама пришла домой слишком пьяная. Ей помог дойти до дома какой то чернокож…"
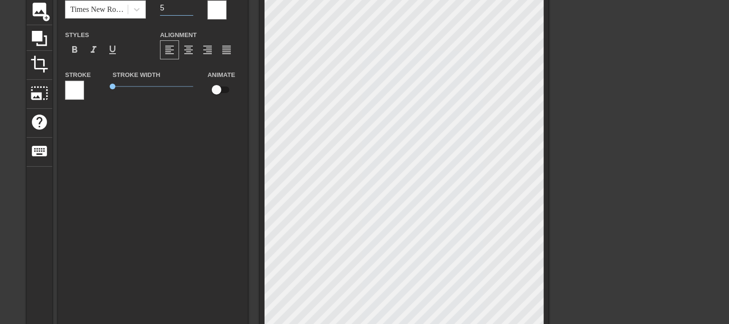
type input "5"
click at [189, 9] on input "5" at bounding box center [176, 7] width 33 height 15
type input "Твоя мама пришла домой слишком пьяная. Ей помог дойти до дома какой то чернокож…"
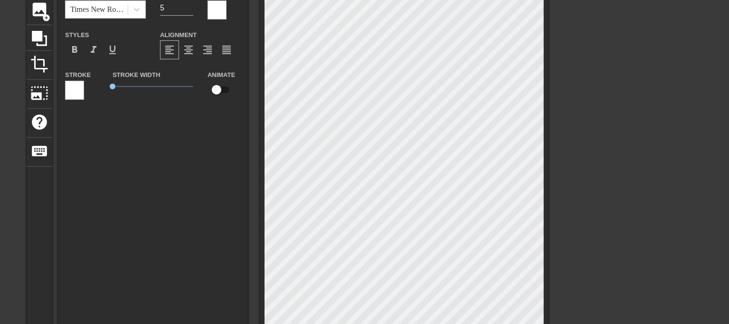
type textarea "Твоя мама пришла домой слишком пьяная. Ей помог дойти до дома какой то чернокож…"
type input "Твоя мама пришла домой слишком пьяная. Ей помог дойти до дома какой то чернокож…"
type textarea "Твоя мама пришла домой слишком пьяная. Ей помог дойти до дома какой то чернокож…"
type input "Твоя мама пришла домой слишком пьяная. Ей помог дойти до дома какой то чернокож…"
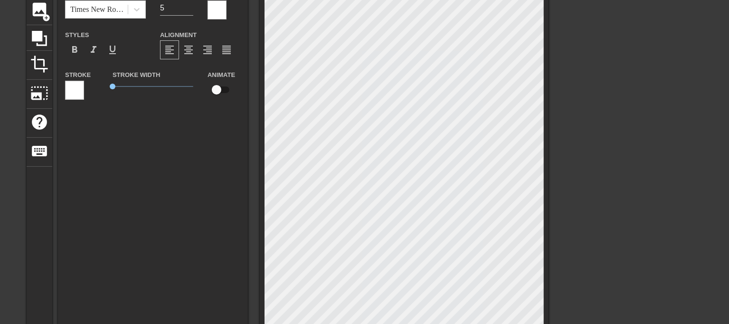
scroll to position [5, 1]
type textarea "Твоя мама пришла домой слишком пьяная. Ей помог дойти до дома какой то чернокож…"
type input "Твоя мама пришла домой слишком пьяная. Ей помог дойти до дома какой то чернокож…"
type input "6"
type input "Твоя мама пришла домой слишком пьяная. Ей помог дойти до дома какой то чернокож…"
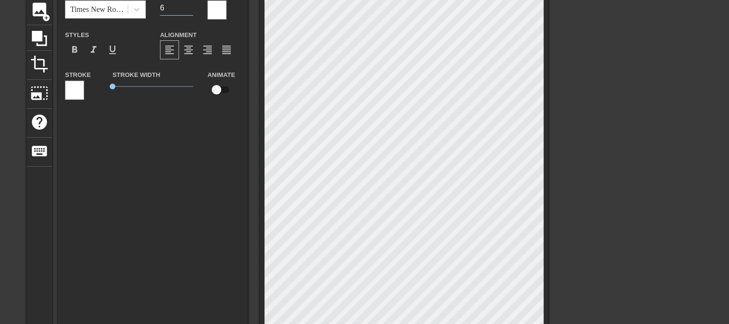
type input "7"
type input "Твоя мама пришла домой слишком пьяная. Ей помог дойти до дома какой то чернокож…"
type input "8"
type input "Твоя мама пришла домой слишком пьяная. Ей помог дойти до дома какой то чернокож…"
type input "9"
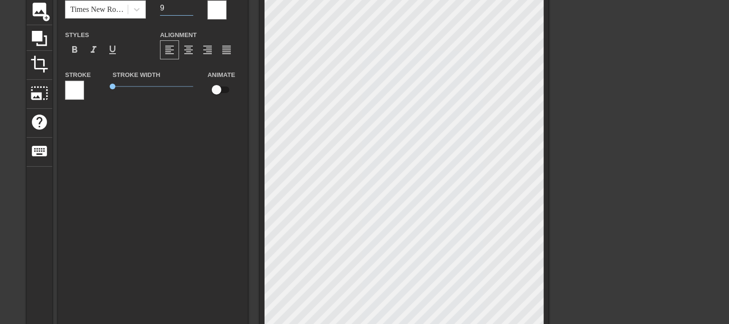
type input "Твоя мама пришла домой слишком пьяная. Ей помог дойти до дома какой то чернокож…"
type input "10"
type input "Твоя мама пришла домой слишком пьяная. Ей помог дойти до дома какой то чернокож…"
type input "12"
click at [192, 5] on input "12" at bounding box center [176, 7] width 33 height 15
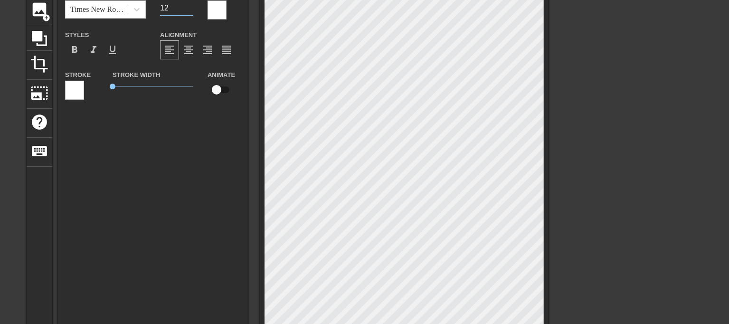
type input "Твоя мама пришла домой слишком пьяная. Ей помог дойти до дома какой то чернокож…"
type input "11"
click at [189, 10] on input "11" at bounding box center [176, 7] width 33 height 15
type input "Твоя мама пришла домой слишком пьяная. Ей помог дойти до дома какой то чернокож…"
type input "10"
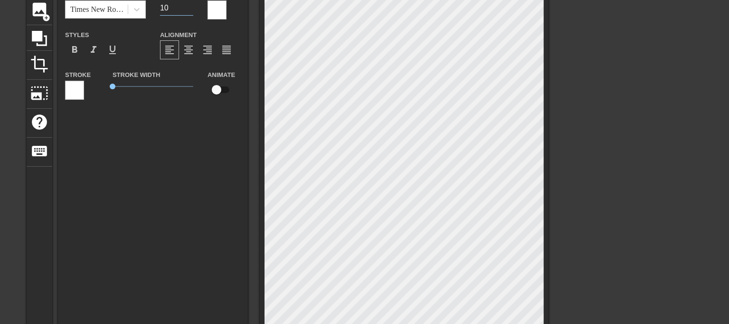
click at [189, 10] on input "10" at bounding box center [176, 7] width 33 height 15
type input "Твоя мама пришла домой слишком пьяная. Ей помог дойти до дома какой то чернокож…"
type input "9"
click at [189, 10] on input "9" at bounding box center [176, 7] width 33 height 15
type input "Твоя мама пришла домой слишком пьяная. Ей помог дойти до дома какой то чернокож…"
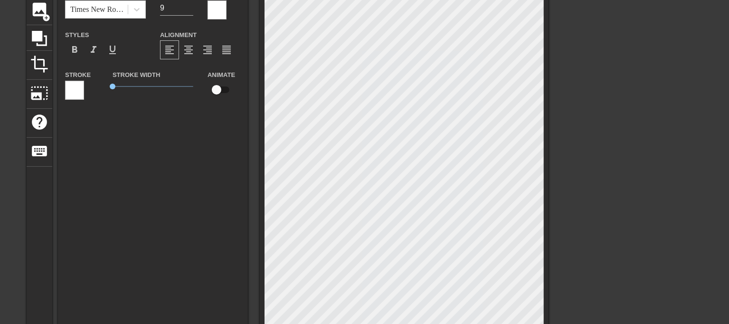
scroll to position [6, 2]
type textarea "Твоя мама пришла домой слишком пьяная. Ей помог дойти до дома какой то чернокож…"
type input "Твоя мама пришла домой слишком пьяная. Ей помог дойти до дома какой то чернокож…"
type textarea "Твоя мама пришла домой слишком пьяная. Ей помог дойти до дома какой то чернокож…"
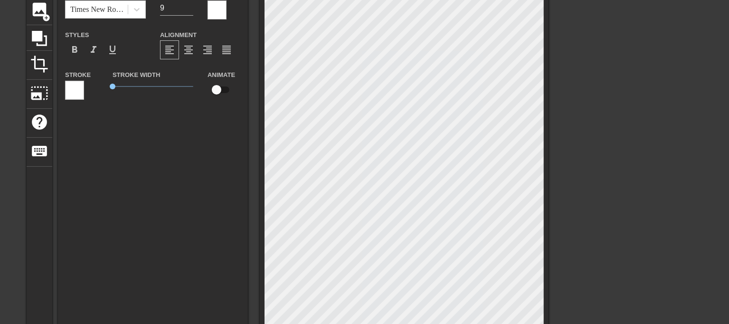
scroll to position [2, 10]
type input "Твоя мама пришла домой слишком пьяная. Ей помог дойти до дома какой то чернокож…"
type textarea "Твоя мама пришла домой слишком пьяная. Ей помог дойти до дома какой то чернокож…"
type input "Твоя мама пришла домой слишком пьяная. Ей помог дойти до дома какой то чернокож…"
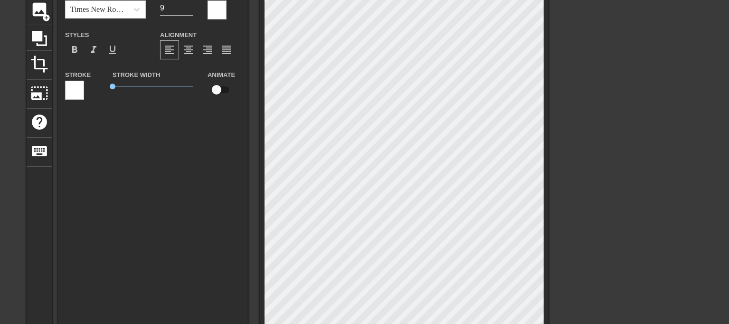
scroll to position [4, 2]
type textarea "Твоя мама пришла домой слишком пьяная. Ей помог дойти до дома какой то чернокож…"
type input "Твоя мама пришла домой слишком пьяная. Ей помог дойти до дома какой то чернокож…"
type textarea "Твоя мама пришла домой слишком пьяная. Ей помог дойти до дома какой то чернокож…"
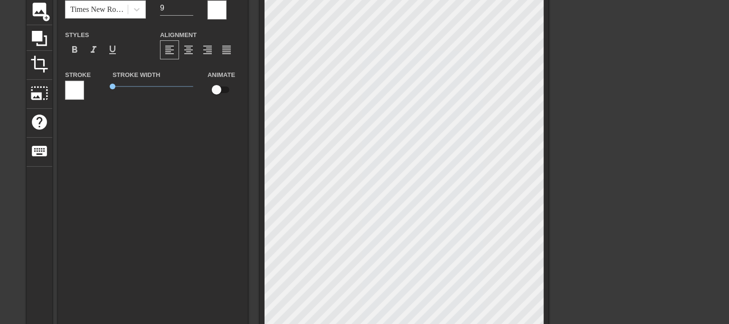
type input "Твоя мама пришла домой слишком пьяная. Ей помог дойти до дома какой то чернокож…"
type textarea "Твоя мама пришла домой слишком пьяная. Ей помог дойти до дома какой то чернокож…"
type input "Твоя мама пришла домой слишком пьяная. Ей помог дойти до дома какой то чернокож…"
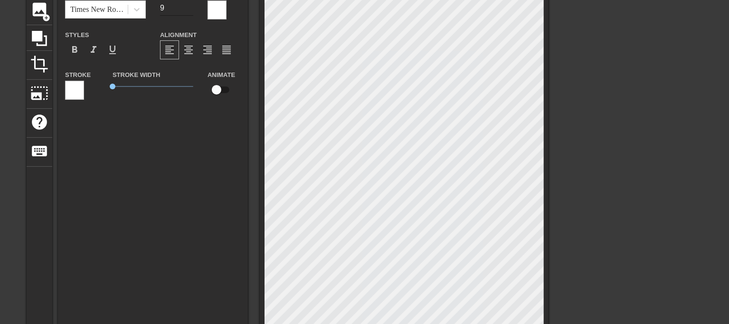
type textarea "Твоя мама пришла домой слишком пьяная. Ей помог дойти до дома какой то чернокож…"
type input "Твоя мама пришла домой слишком пьяная. Ей помог дойти до дома какой то чернокож…"
type input "10"
click at [190, 5] on input "10" at bounding box center [176, 7] width 33 height 15
type input "Твоя мама пришла домой слишком пьяная. Ей помог дойти до дома какой то чернокож…"
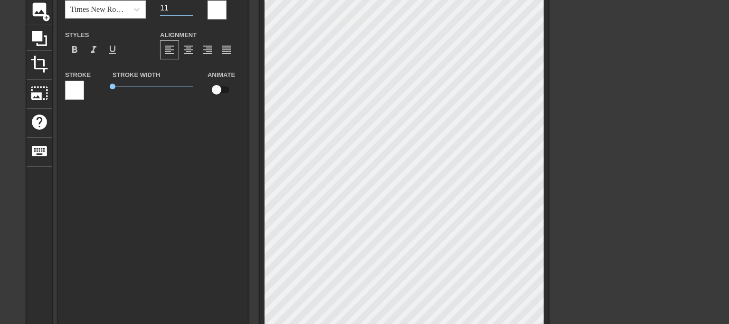
type input "11"
click at [190, 5] on input "11" at bounding box center [176, 7] width 33 height 15
type input "Твоя мама пришла домой слишком пьяная. Ей помог дойти до дома какой то чернокож…"
type input "12"
click at [190, 5] on input "12" at bounding box center [176, 7] width 33 height 15
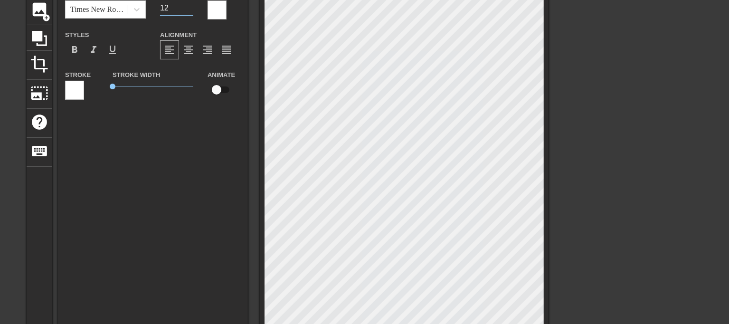
type input "Твоя мама пришла домой слишком пьяная. Ей помог дойти до дома какой то чернокож…"
type input "13"
click at [190, 5] on input "13" at bounding box center [176, 7] width 33 height 15
type input "Твоя мама пришла домой слишком пьяная. Ей помог дойти до дома какой то чернокож…"
type input "14"
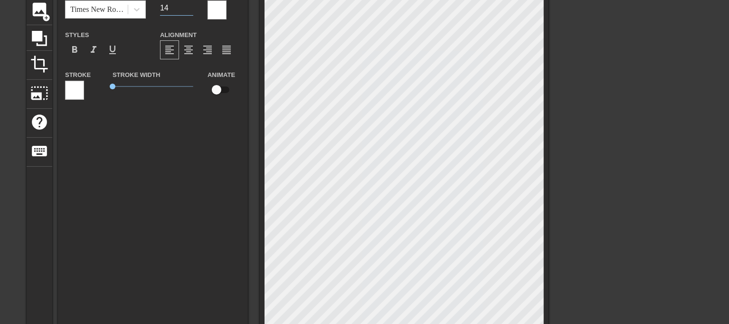
click at [190, 5] on input "14" at bounding box center [176, 7] width 33 height 15
type input "Твоя мама пришла домой слишком пьяная. Ей помог дойти до дома какой то чернокож…"
type input "15"
click at [190, 5] on input "15" at bounding box center [176, 7] width 33 height 15
type input "Твоя мама пришла домой слишком пьяная. Ей помог дойти до дома какой то чернокож…"
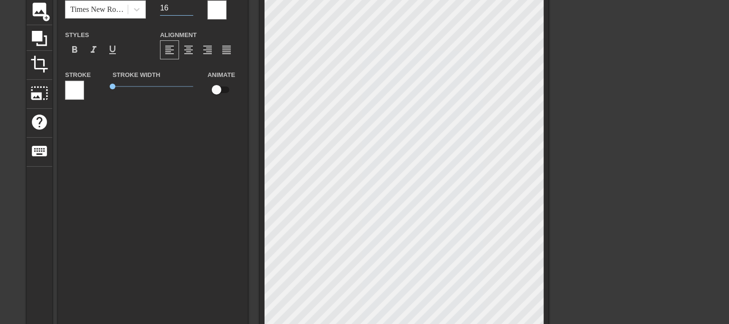
type input "16"
click at [190, 5] on input "16" at bounding box center [176, 7] width 33 height 15
type input "Твоя мама пришла домой слишком пьяная. Ей помог дойти до дома какой то чернокож…"
type input "17"
click at [190, 5] on input "17" at bounding box center [176, 7] width 33 height 15
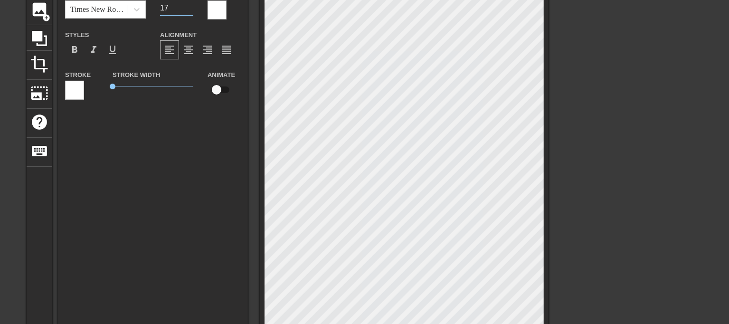
type input "Твоя мама пришла домой слишком пьяная. Ей помог дойти до дома какой то чернокож…"
type input "18"
click at [190, 5] on input "18" at bounding box center [176, 7] width 33 height 15
type input "Твоя мама пришла домой слишком пьяная. Ей помог дойти до дома какой то чернокож…"
type input "19"
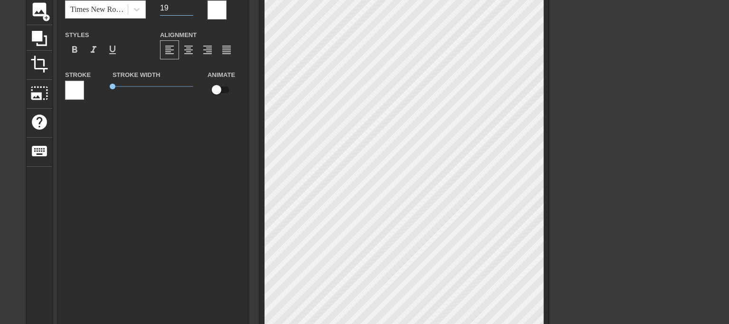
click at [190, 5] on input "19" at bounding box center [176, 7] width 33 height 15
type input "Твоя мама пришла домой слишком пьяная. Ей помог дойти до дома какой то чернокож…"
type input "20"
click at [190, 5] on input "20" at bounding box center [176, 7] width 33 height 15
type input "Твоя мама пришла домой слишком пьяная. Ей помог дойти до дома какой то чернокож…"
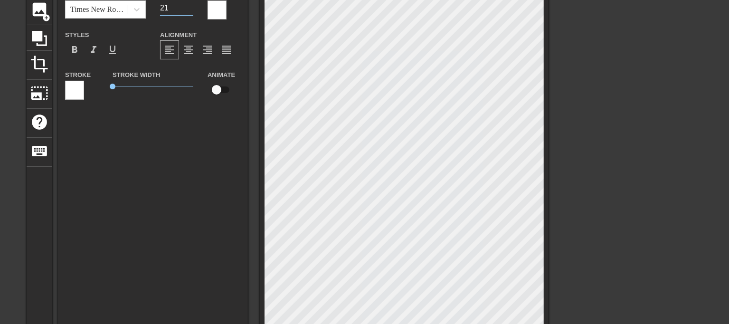
type input "21"
click at [190, 5] on input "21" at bounding box center [176, 7] width 33 height 15
type input "Твоя мама пришла домой слишком пьяная. Ей помог дойти до дома какой то чернокож…"
type input "22"
click at [190, 5] on input "22" at bounding box center [176, 7] width 33 height 15
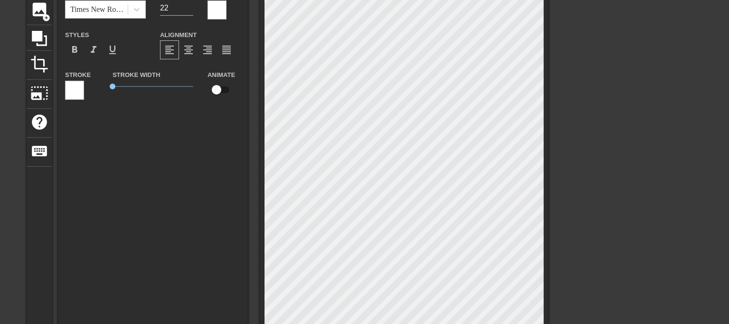
scroll to position [9, 1]
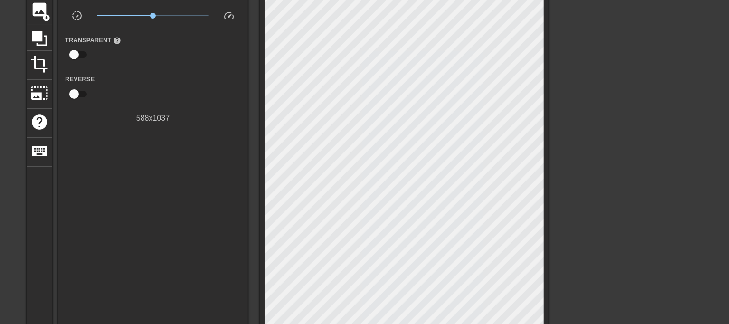
click at [642, 139] on div at bounding box center [631, 109] width 143 height 285
